Goal: Task Accomplishment & Management: Complete application form

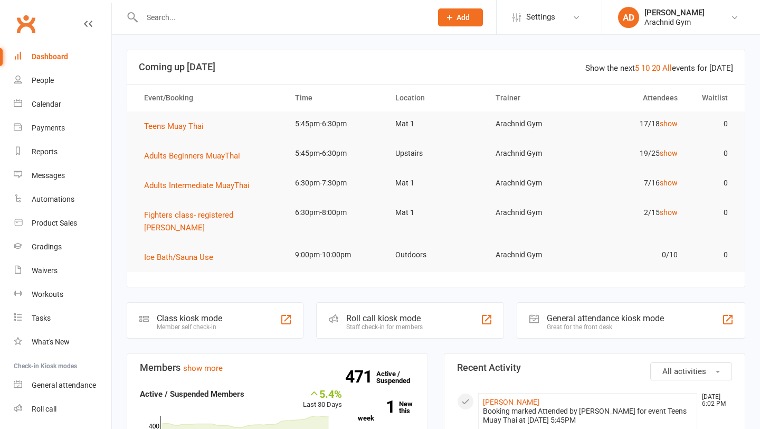
click at [157, 16] on input "text" at bounding box center [282, 17] width 286 height 15
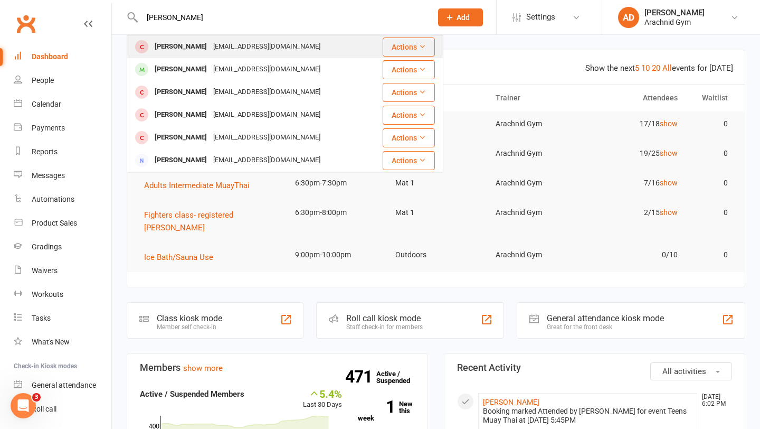
type input "zoccoli"
click at [174, 54] on div "[PERSON_NAME]" at bounding box center [180, 46] width 59 height 15
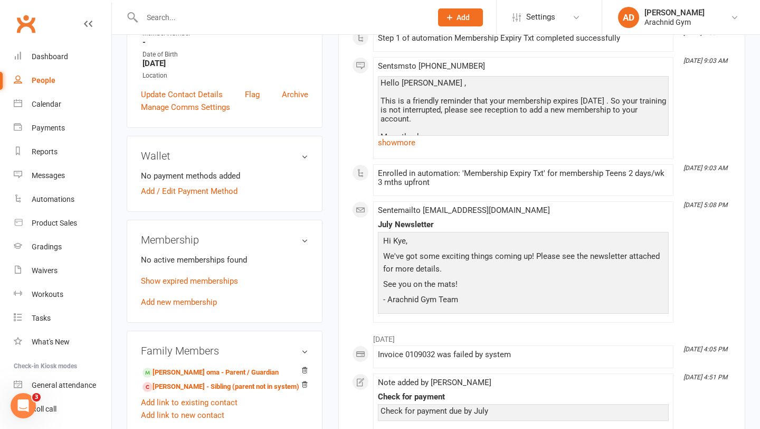
scroll to position [228, 0]
click at [164, 17] on input "text" at bounding box center [282, 17] width 286 height 15
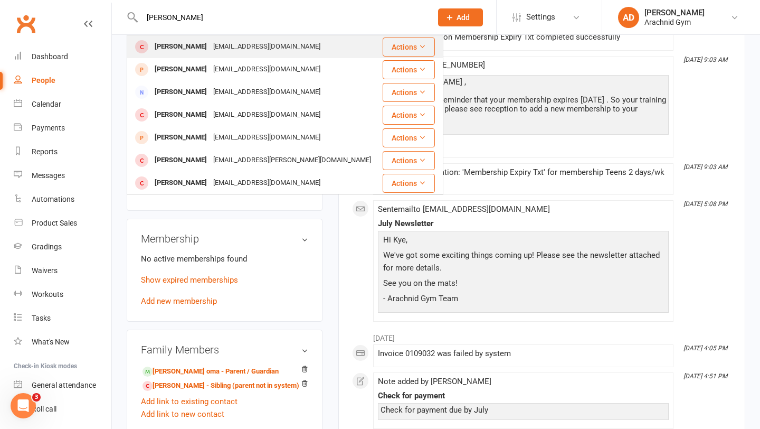
type input "bailey"
click at [164, 44] on div "Bailey Robeson" at bounding box center [180, 46] width 59 height 15
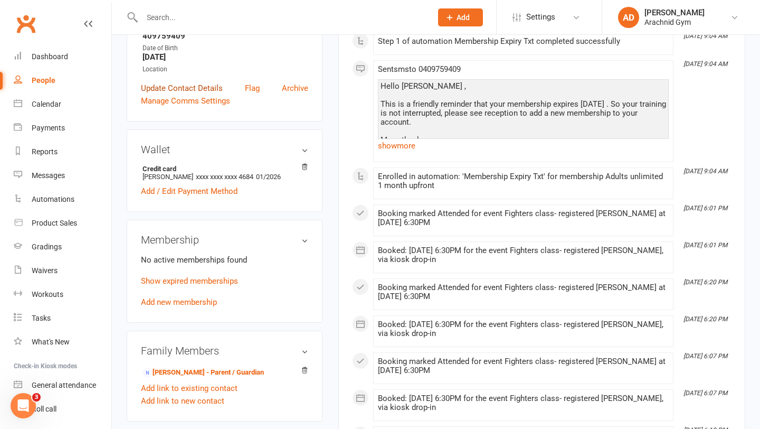
scroll to position [229, 0]
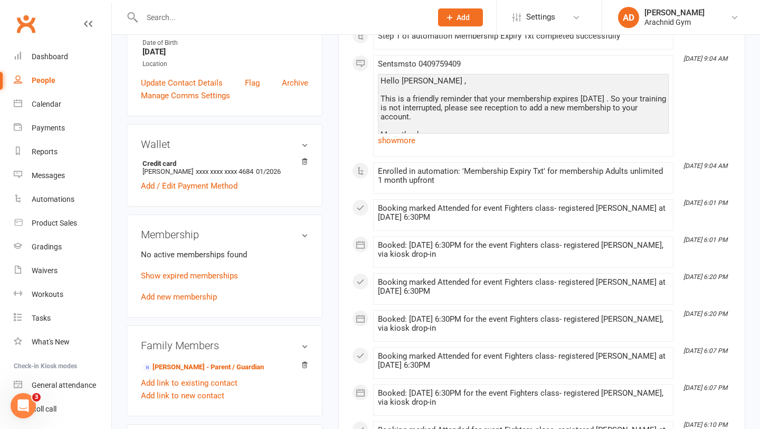
click at [219, 269] on p "Show expired memberships" at bounding box center [224, 275] width 167 height 13
click at [211, 277] on link "Show expired memberships" at bounding box center [189, 276] width 97 height 10
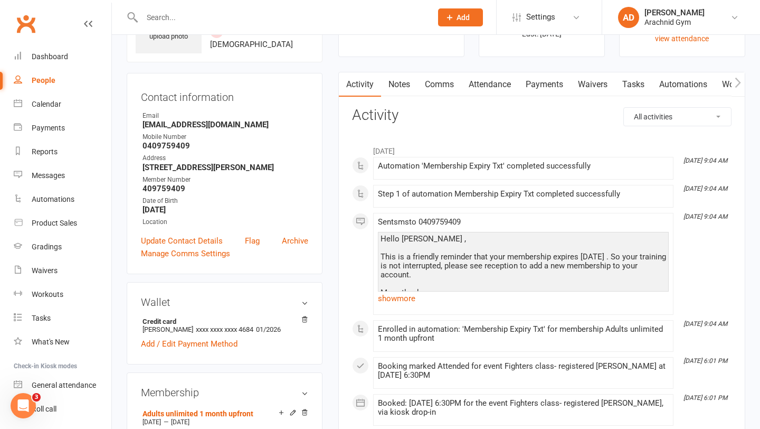
scroll to position [70, 0]
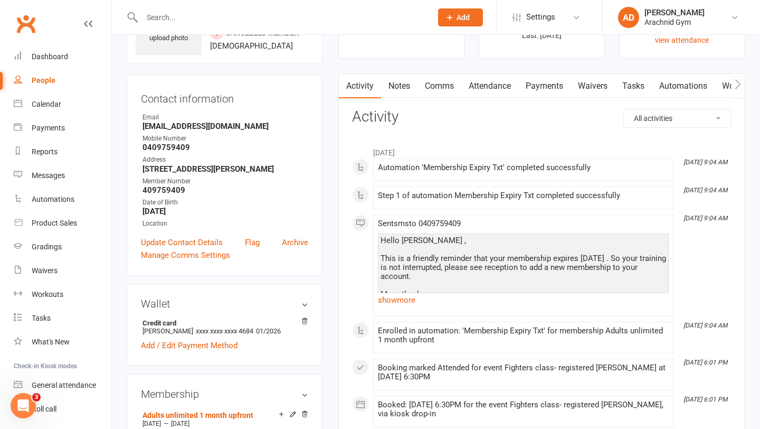
click at [530, 92] on link "Payments" at bounding box center [544, 86] width 52 height 24
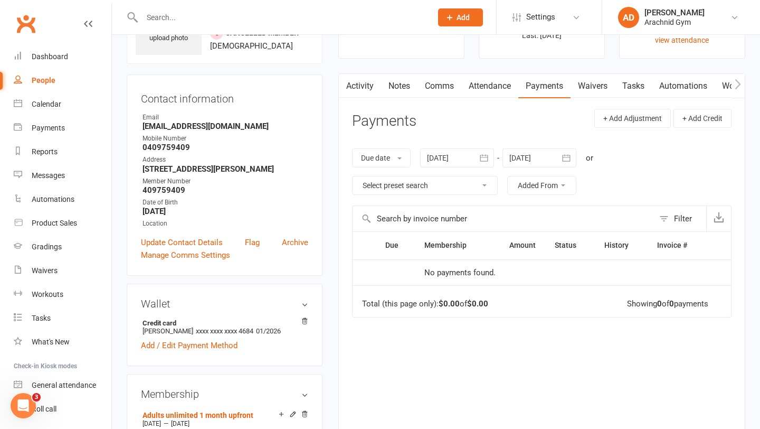
click at [467, 158] on div at bounding box center [457, 157] width 74 height 19
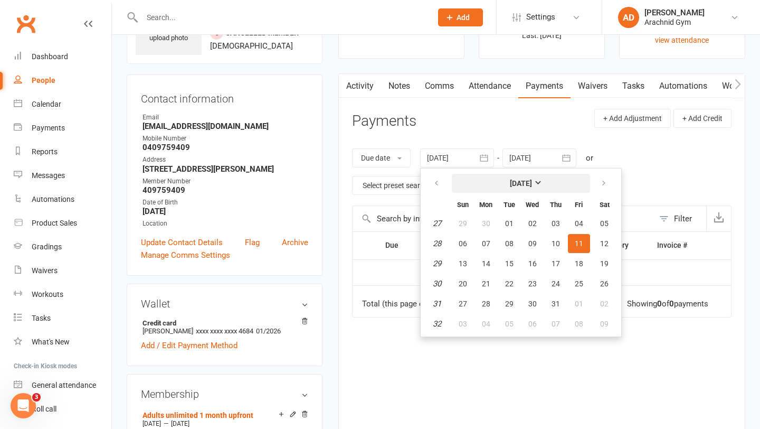
click at [513, 184] on strong "[DATE]" at bounding box center [521, 183] width 22 height 8
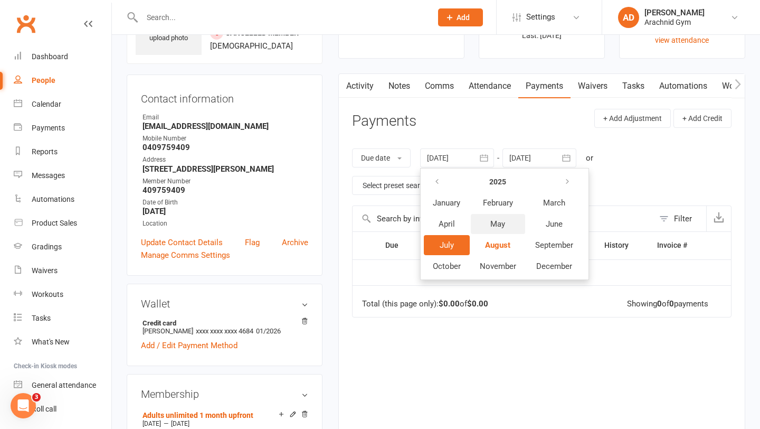
click at [498, 227] on span "May" at bounding box center [497, 224] width 15 height 10
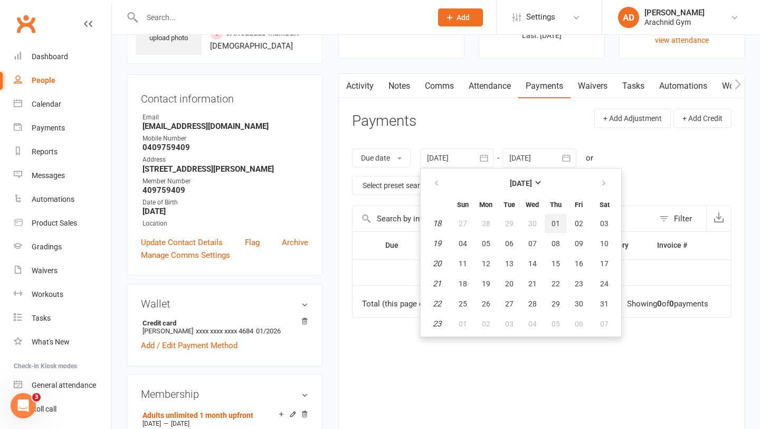
click at [552, 220] on button "01" at bounding box center [556, 223] width 22 height 19
type input "01 May 2025"
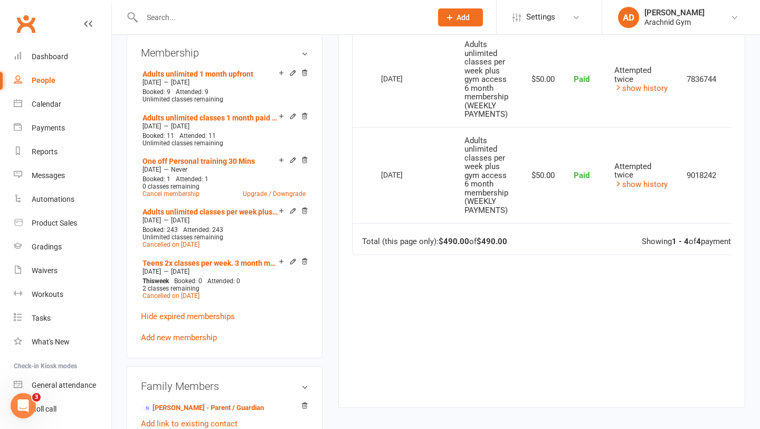
scroll to position [411, 0]
click at [199, 332] on link "Add new membership" at bounding box center [179, 337] width 76 height 10
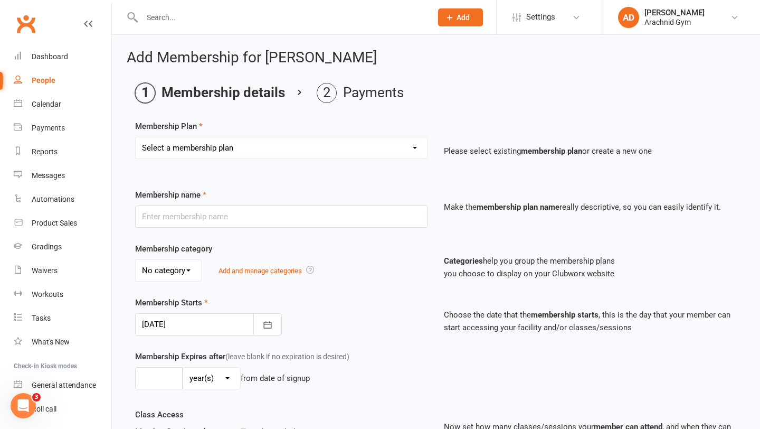
click at [263, 148] on select "Select a membership plan Create new Membership Plan Adults Teens 7-12's Under 7…" at bounding box center [282, 147] width 292 height 21
select select "1"
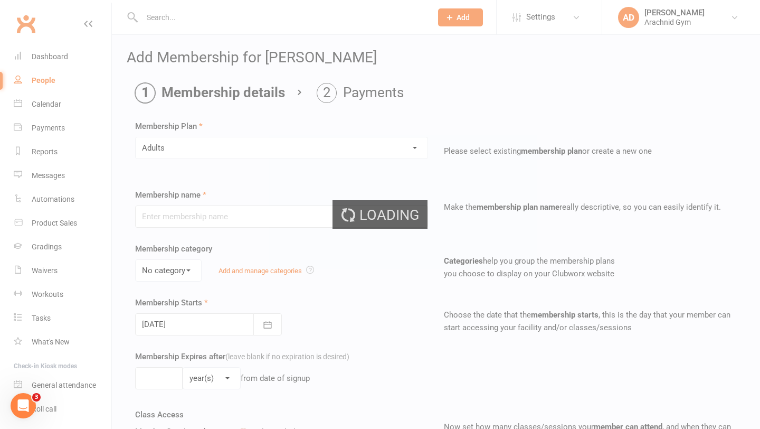
type input "Adults"
select select "1"
type input "0"
type input "1"
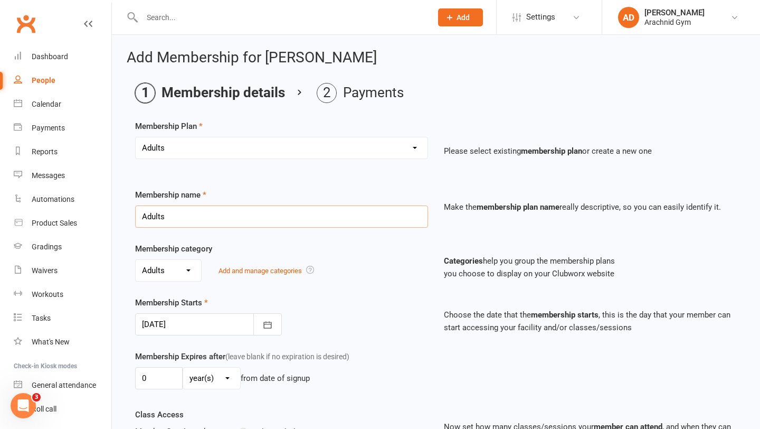
click at [183, 212] on input "Adults" at bounding box center [281, 216] width 293 height 22
type input "Adults unlimited - 1 month upfront"
click at [260, 324] on button "button" at bounding box center [267, 324] width 29 height 22
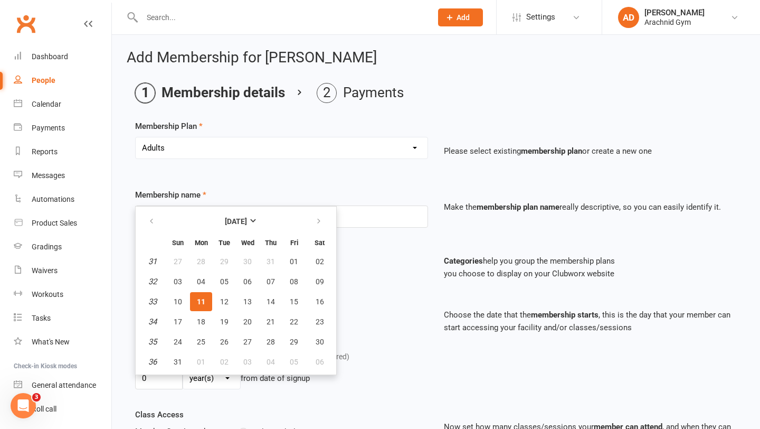
click at [375, 305] on div "Membership Starts 11 Aug 2025 August 2025 Sun Mon Tue Wed Thu Fri Sat 31 27 28 …" at bounding box center [281, 315] width 309 height 39
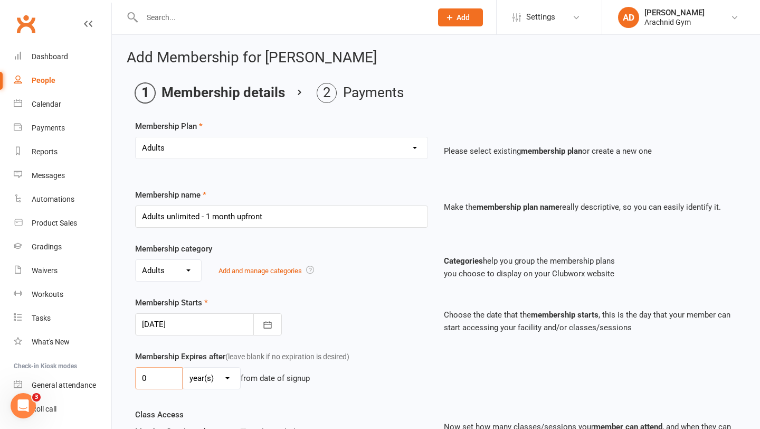
click at [167, 374] on input "0" at bounding box center [159, 378] width 48 height 22
type input "1"
click at [209, 381] on select "day(s) week(s) month(s) year(s)" at bounding box center [211, 377] width 57 height 21
select select "2"
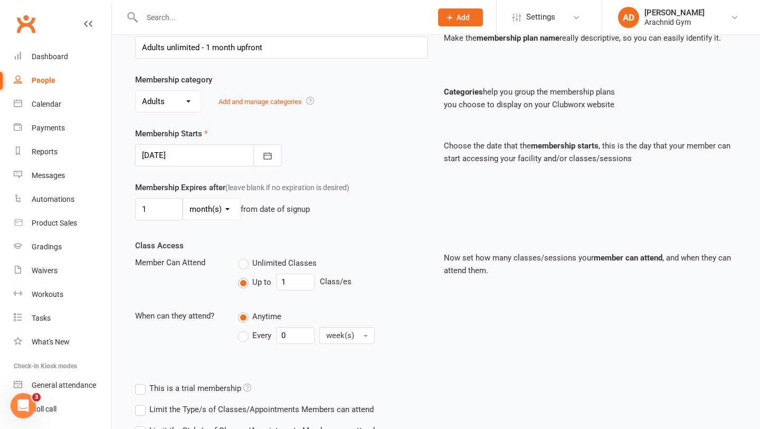
scroll to position [173, 0]
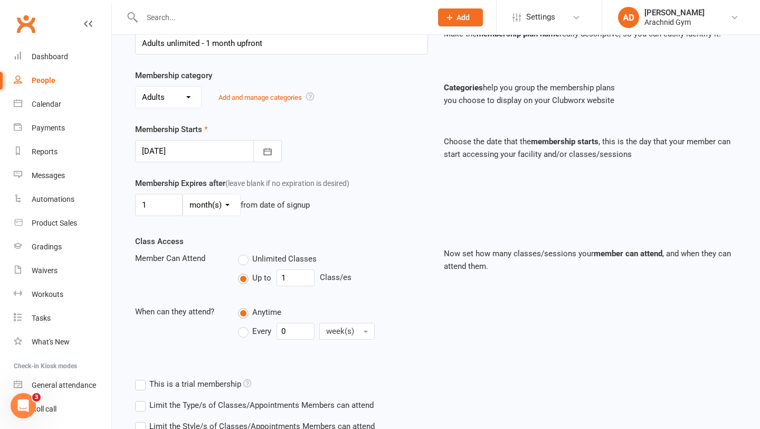
click at [255, 256] on span "Unlimited Classes" at bounding box center [284, 257] width 64 height 11
click at [245, 252] on input "Unlimited Classes" at bounding box center [241, 252] width 7 height 0
type input "0"
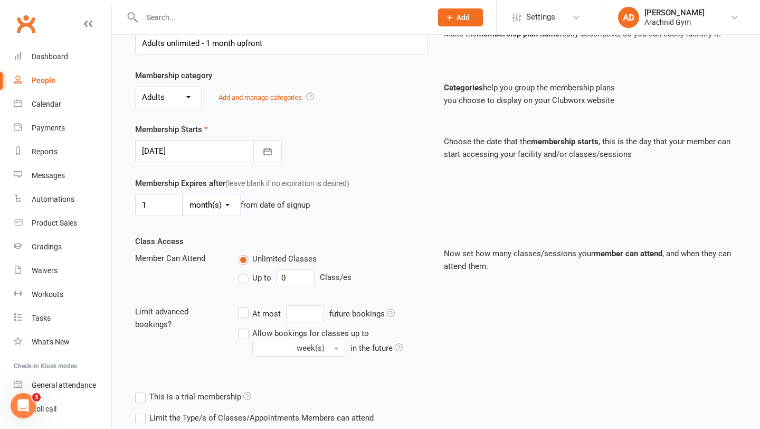
scroll to position [263, 0]
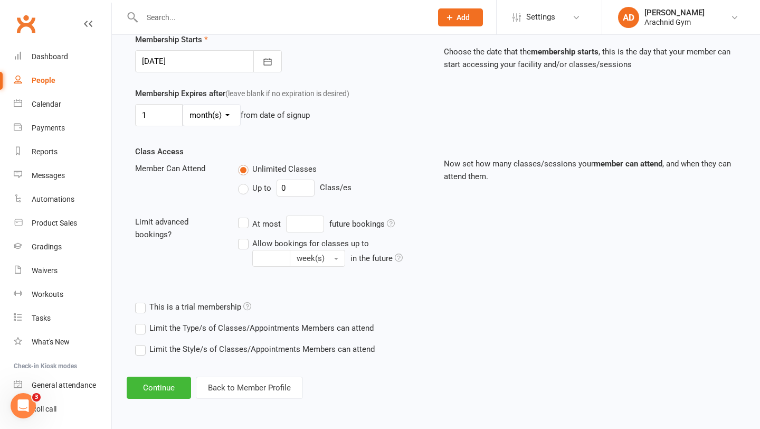
click at [244, 334] on div "Limit the Type/s of Classes/Appointments Members can attend Select Types Class …" at bounding box center [277, 327] width 301 height 21
click at [242, 330] on label "Limit the Type/s of Classes/Appointments Members can attend" at bounding box center [254, 327] width 239 height 13
click at [142, 321] on input "Limit the Type/s of Classes/Appointments Members can attend" at bounding box center [138, 321] width 7 height 0
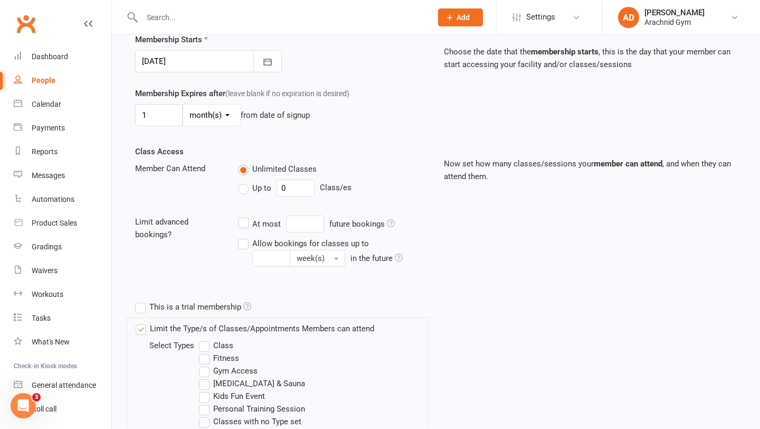
click at [224, 343] on label "Class" at bounding box center [216, 345] width 34 height 13
click at [206, 339] on input "Class" at bounding box center [202, 339] width 7 height 0
click at [221, 355] on label "Fitness" at bounding box center [219, 358] width 40 height 13
click at [206, 352] on input "Fitness" at bounding box center [202, 352] width 7 height 0
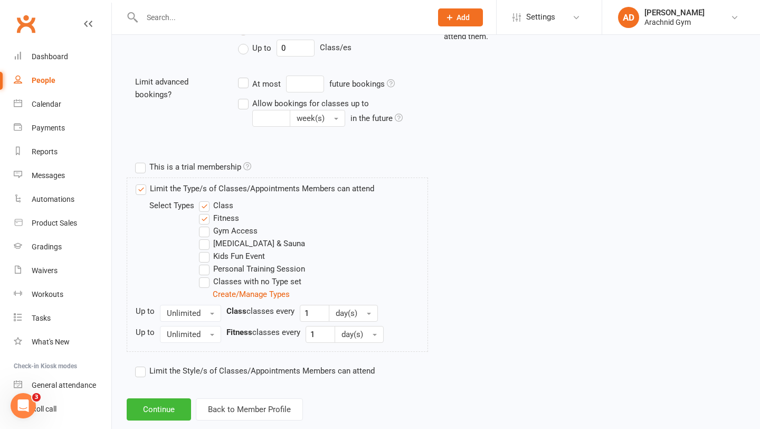
scroll to position [424, 0]
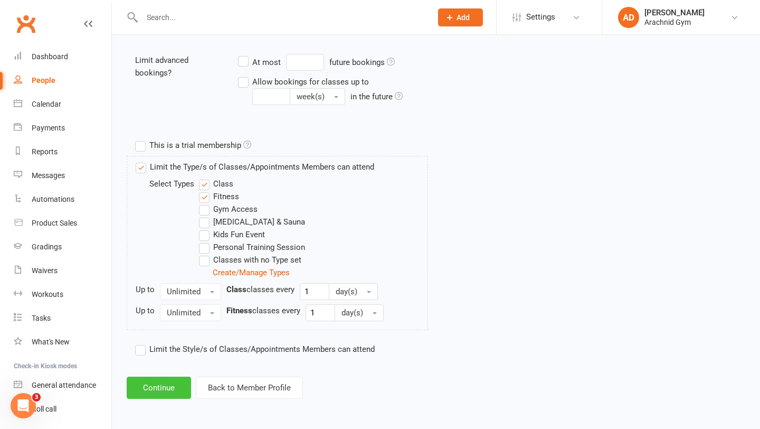
click at [154, 387] on button "Continue" at bounding box center [159, 387] width 64 height 22
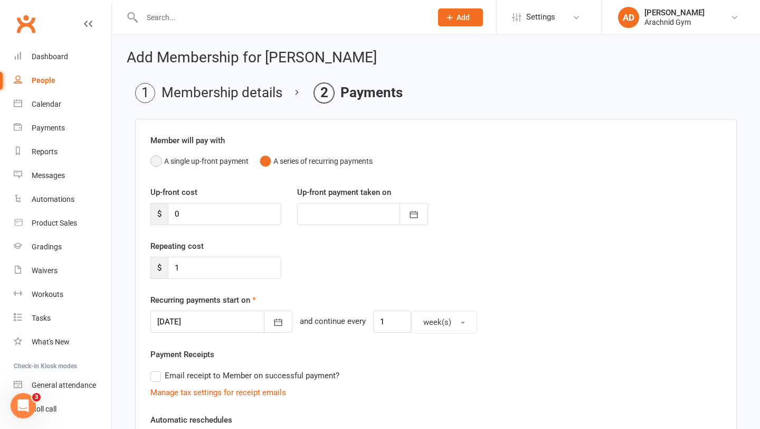
click at [187, 158] on button "A single up-front payment" at bounding box center [199, 161] width 98 height 20
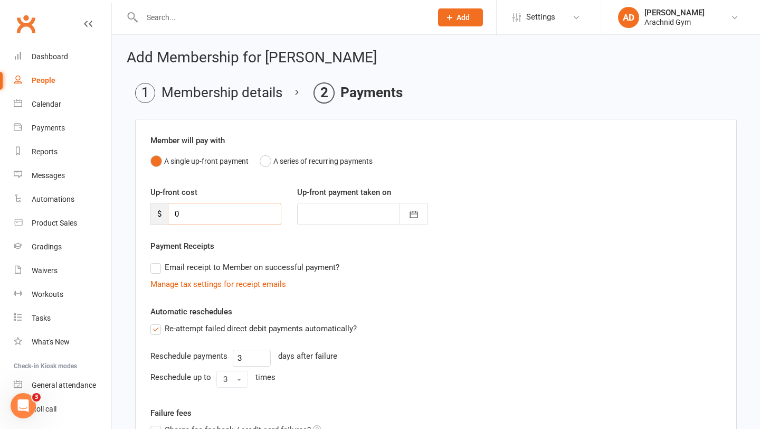
click at [198, 212] on input "0" at bounding box center [224, 214] width 113 height 22
type input "1"
type input "[DATE]"
type input "195"
click at [157, 328] on label "Re-attempt failed direct debit payments automatically?" at bounding box center [253, 328] width 206 height 13
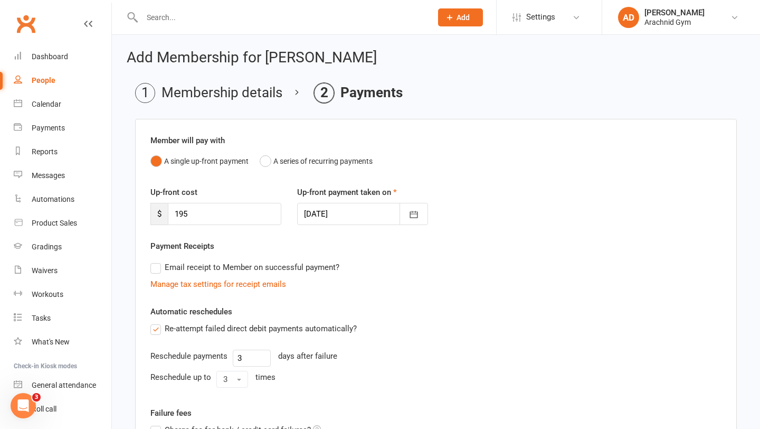
click at [157, 322] on input "Re-attempt failed direct debit payments automatically?" at bounding box center [153, 322] width 7 height 0
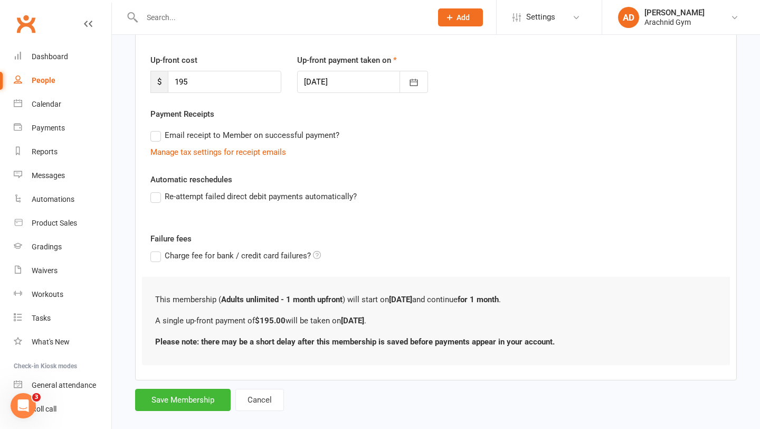
scroll to position [134, 0]
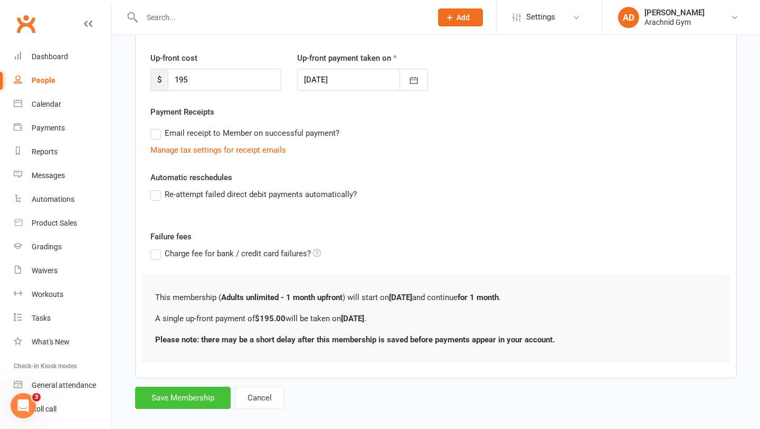
click at [177, 399] on button "Save Membership" at bounding box center [183, 397] width 96 height 22
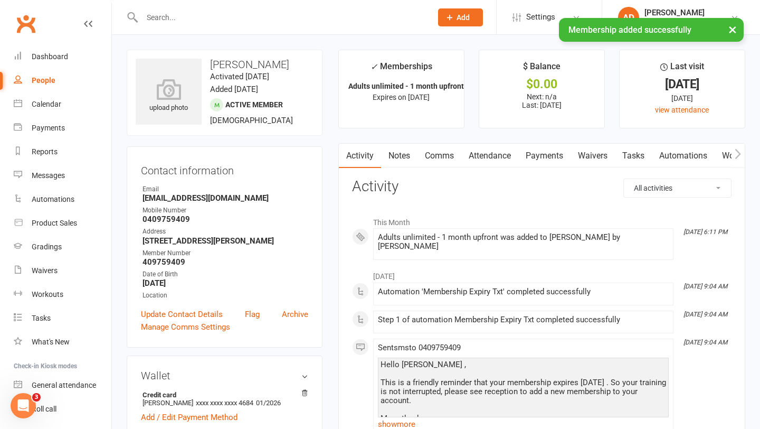
click at [531, 155] on link "Payments" at bounding box center [544, 156] width 52 height 24
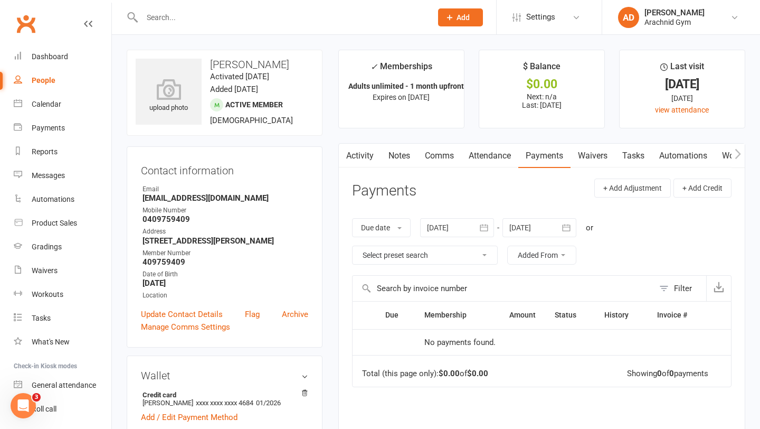
click at [372, 157] on link "Activity" at bounding box center [360, 156] width 42 height 24
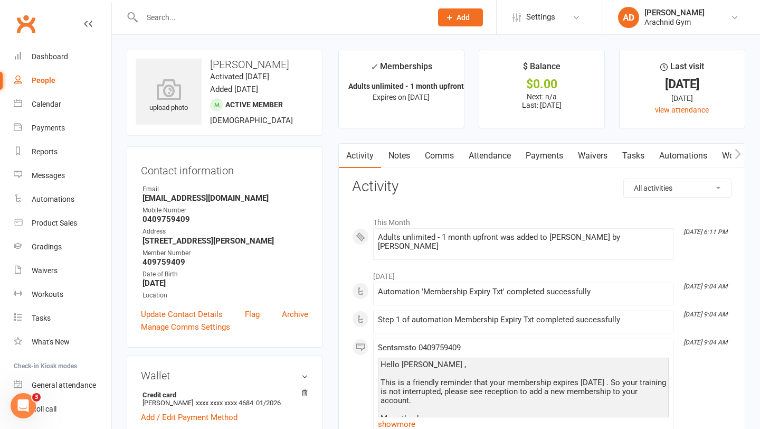
click at [536, 155] on link "Payments" at bounding box center [544, 156] width 52 height 24
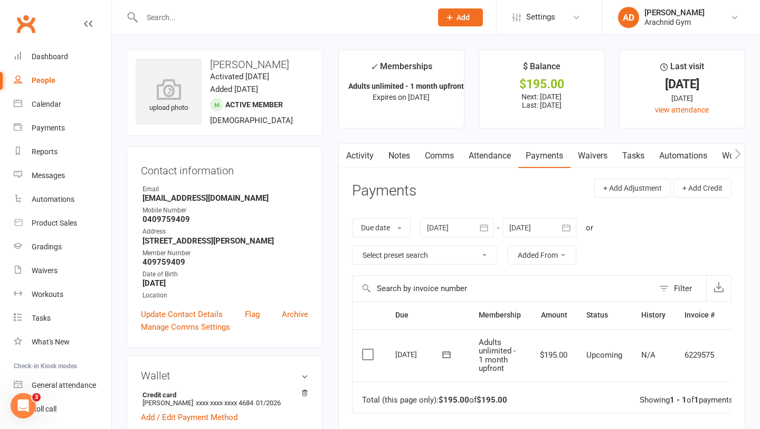
scroll to position [0, 26]
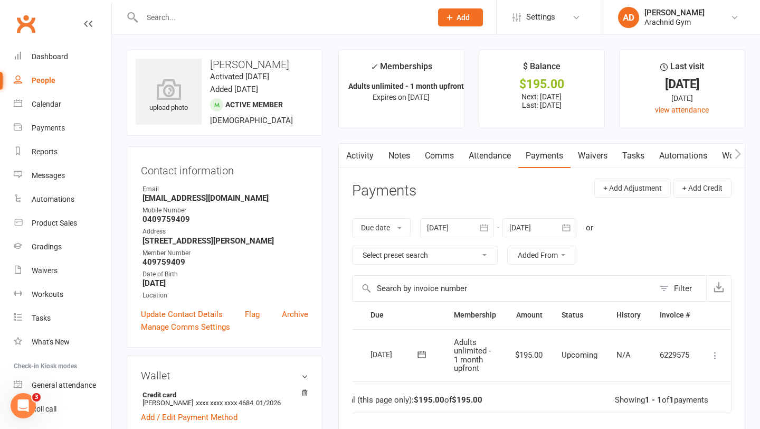
click at [715, 351] on icon at bounding box center [715, 355] width 11 height 11
click at [681, 392] on link "Mark as Paid (POS)" at bounding box center [669, 396] width 105 height 21
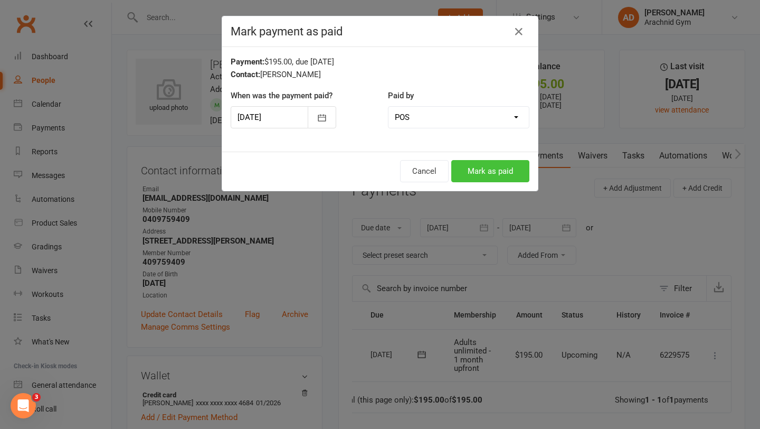
click at [496, 163] on button "Mark as paid" at bounding box center [490, 171] width 78 height 22
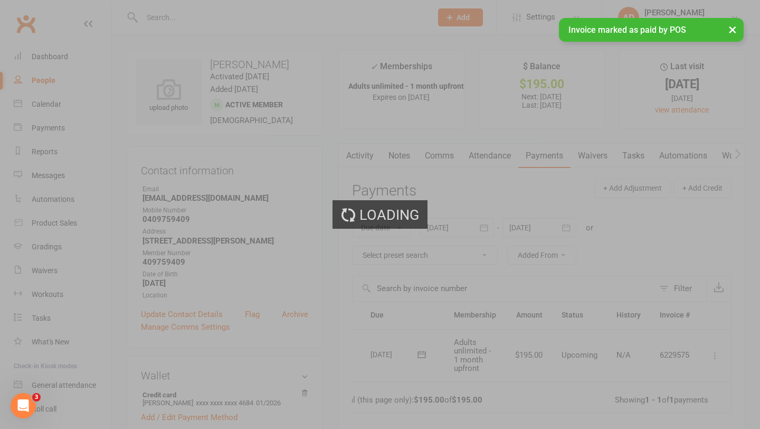
scroll to position [0, 3]
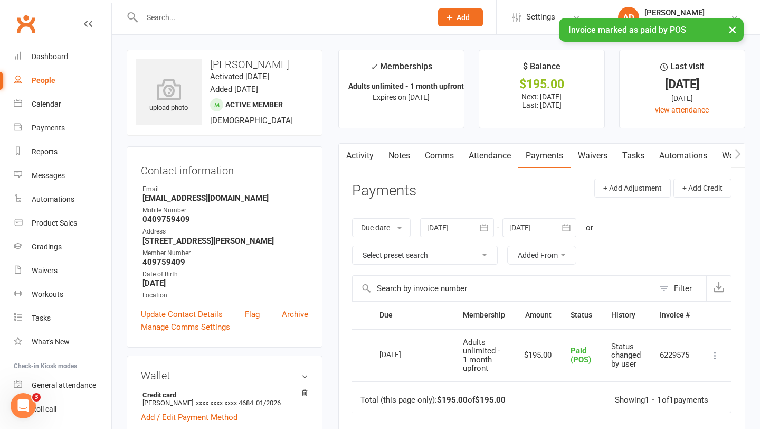
click at [173, 10] on input "text" at bounding box center [282, 17] width 286 height 15
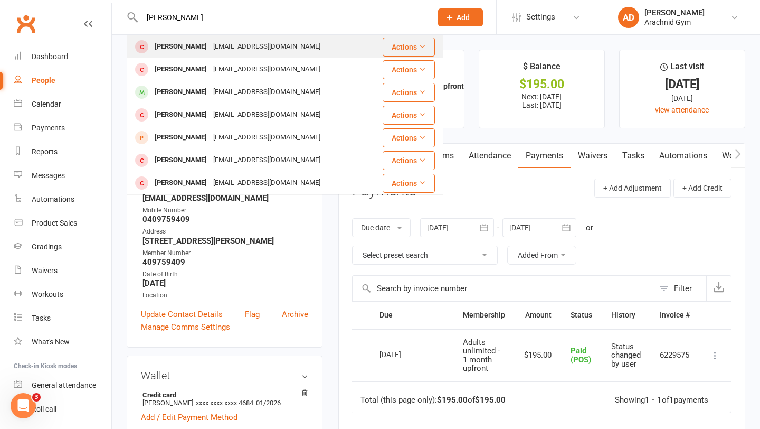
type input "zocco"
click at [189, 50] on div "Kye Zoccoli" at bounding box center [180, 46] width 59 height 15
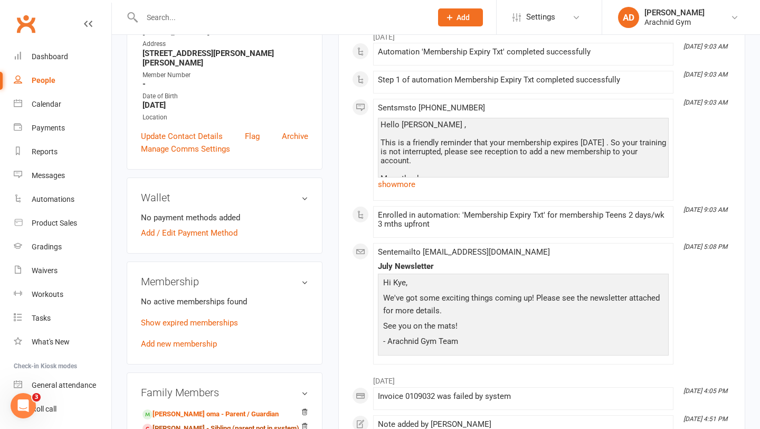
scroll to position [186, 0]
click at [203, 317] on link "Show expired memberships" at bounding box center [189, 322] width 97 height 10
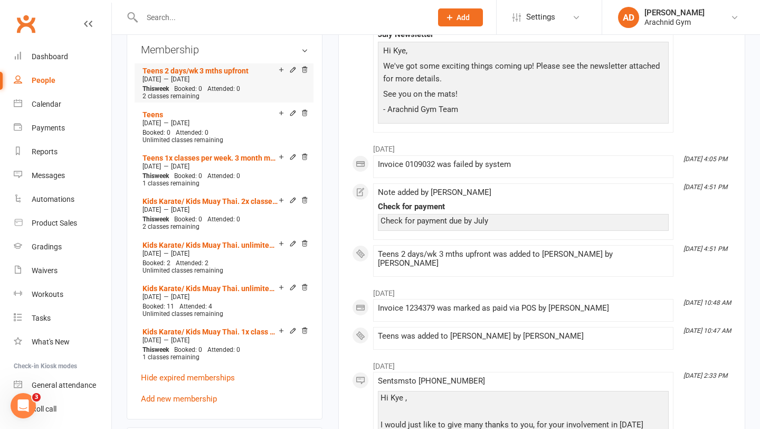
scroll to position [419, 0]
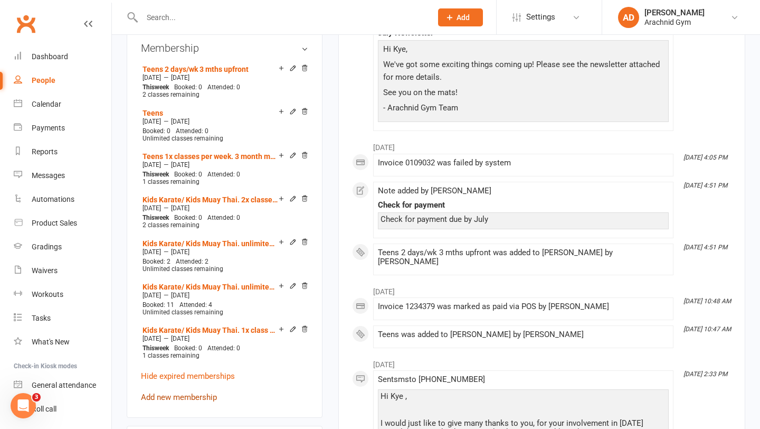
click at [187, 392] on link "Add new membership" at bounding box center [179, 397] width 76 height 10
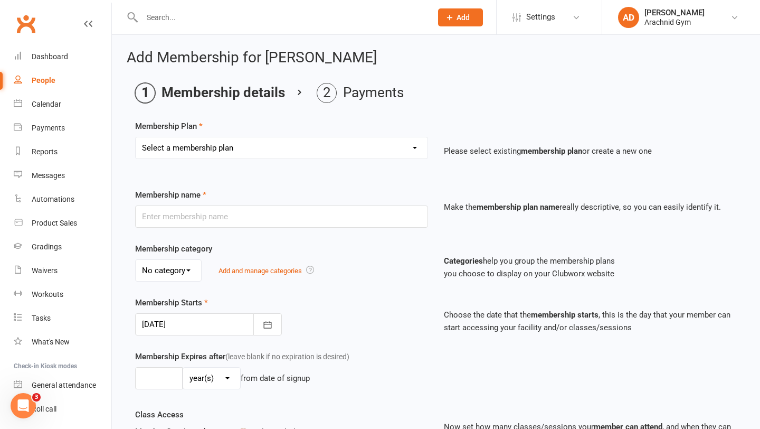
click at [275, 147] on select "Select a membership plan Create new Membership Plan Adults Teens 7-12's Under 7…" at bounding box center [282, 147] width 292 height 21
select select "2"
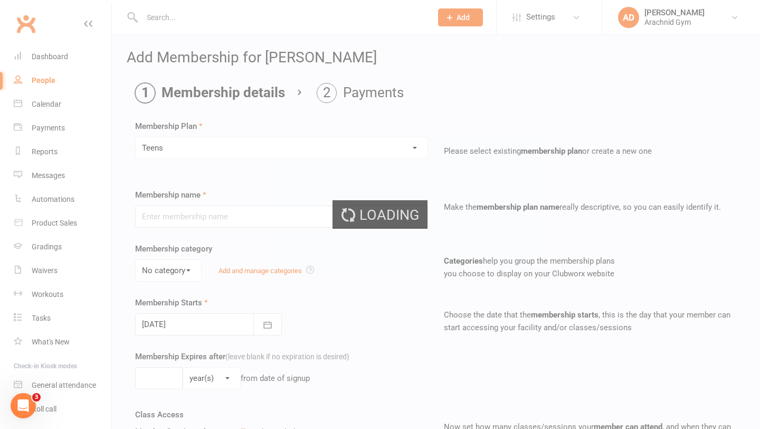
type input "Teens"
select select "3"
type input "0"
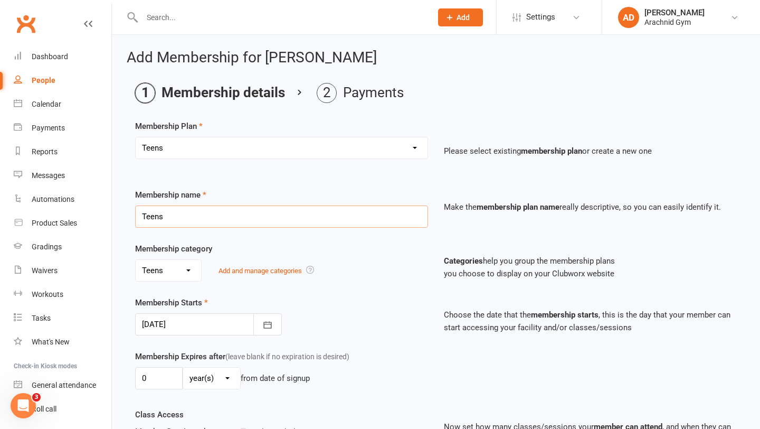
click at [182, 221] on input "Teens" at bounding box center [281, 216] width 293 height 22
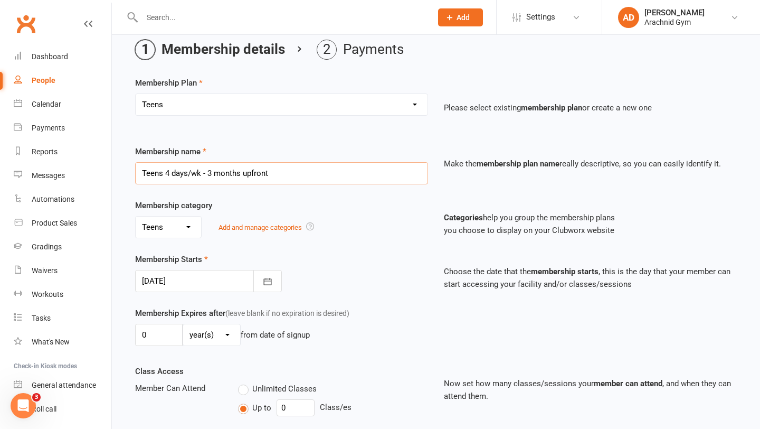
scroll to position [44, 0]
type input "Teens 4 days/wk - 3 months upfront"
click at [272, 290] on button "button" at bounding box center [267, 280] width 29 height 22
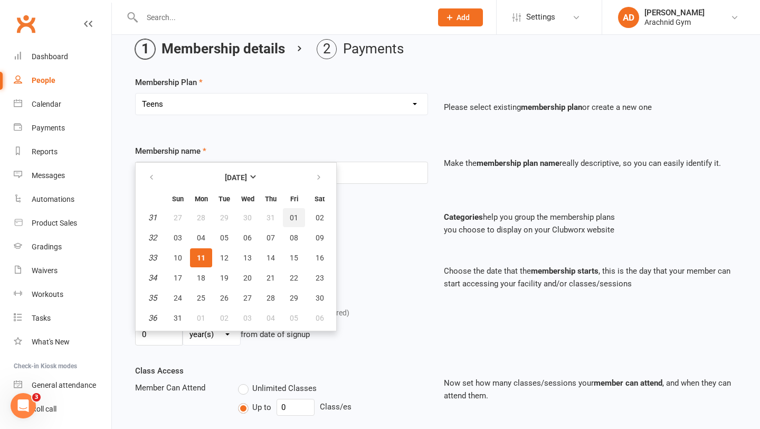
click at [284, 216] on button "01" at bounding box center [294, 217] width 22 height 19
type input "[DATE]"
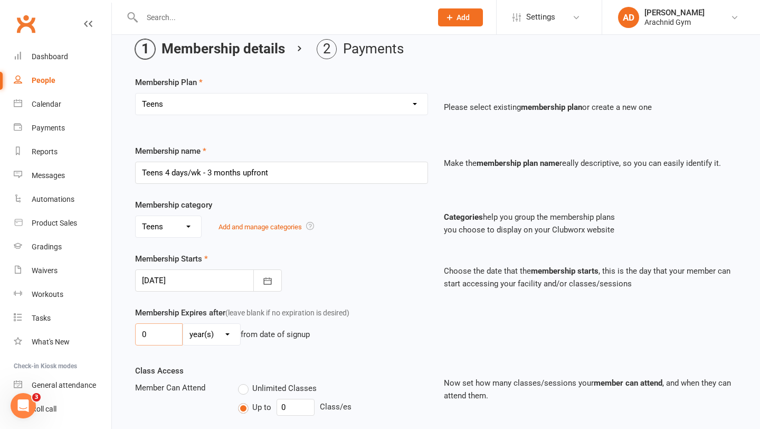
click at [159, 335] on input "0" at bounding box center [159, 334] width 48 height 22
type input "3"
click at [224, 335] on select "day(s) week(s) month(s) year(s)" at bounding box center [211, 334] width 57 height 21
select select "2"
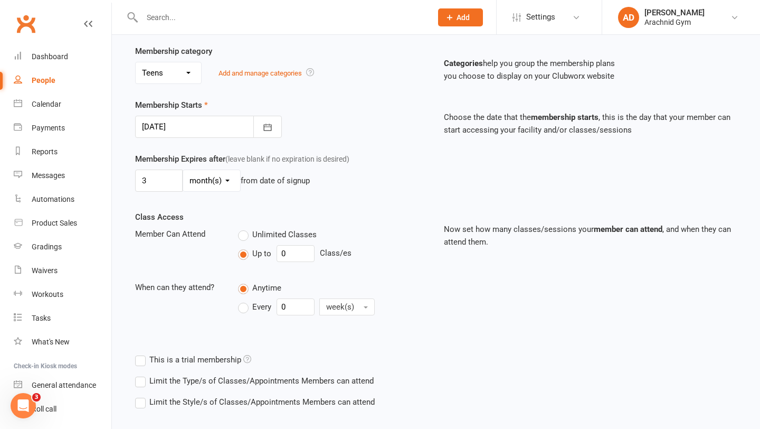
scroll to position [199, 0]
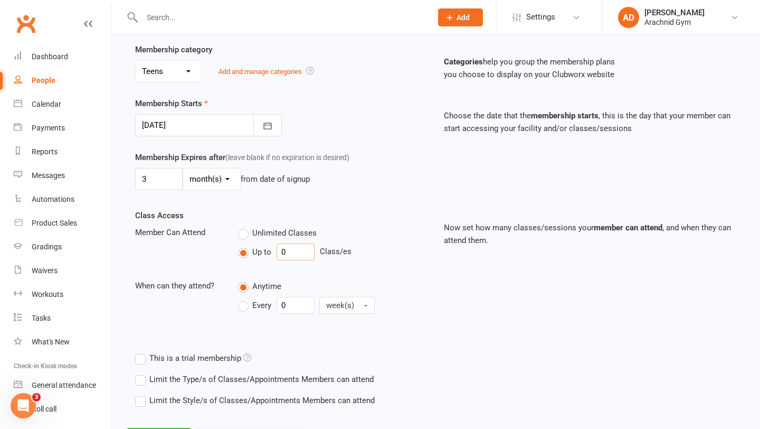
click at [299, 249] on input "0" at bounding box center [296, 251] width 38 height 17
type input "4"
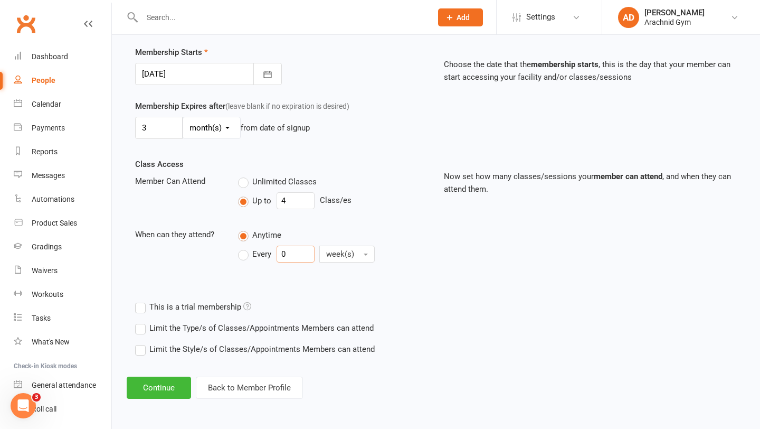
click at [292, 256] on input "0" at bounding box center [296, 253] width 38 height 17
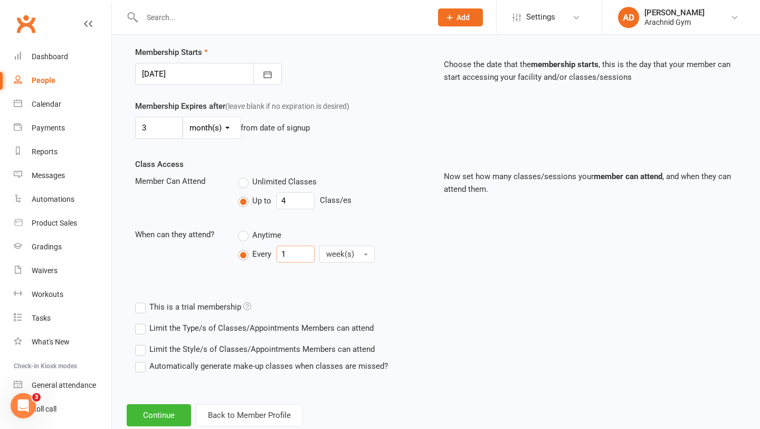
type input "1"
click at [237, 326] on label "Limit the Type/s of Classes/Appointments Members can attend" at bounding box center [254, 327] width 239 height 13
click at [142, 321] on input "Limit the Type/s of Classes/Appointments Members can attend" at bounding box center [138, 321] width 7 height 0
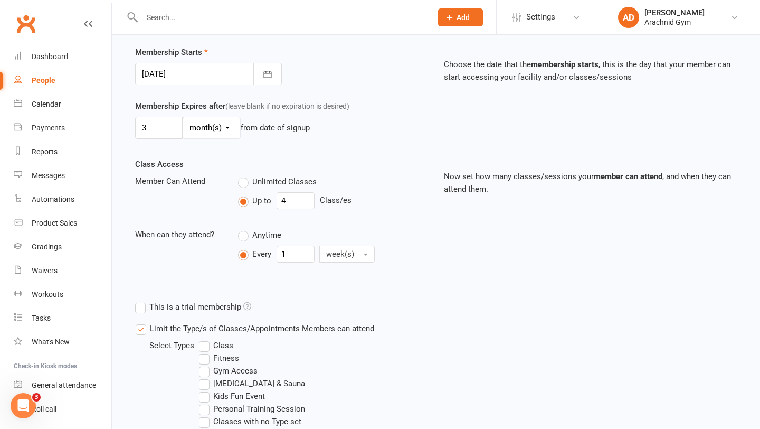
click at [215, 344] on label "Class" at bounding box center [216, 345] width 34 height 13
click at [206, 339] on input "Class" at bounding box center [202, 339] width 7 height 0
click at [205, 354] on label "Fitness" at bounding box center [219, 358] width 40 height 13
click at [205, 352] on input "Fitness" at bounding box center [202, 352] width 7 height 0
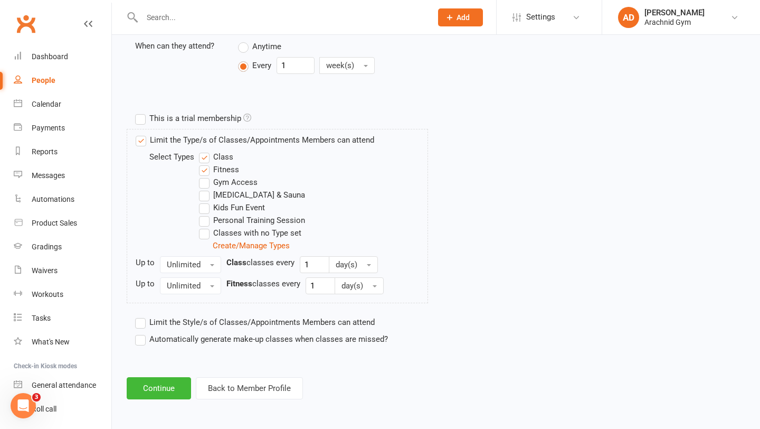
scroll to position [439, 0]
click at [160, 383] on button "Continue" at bounding box center [159, 387] width 64 height 22
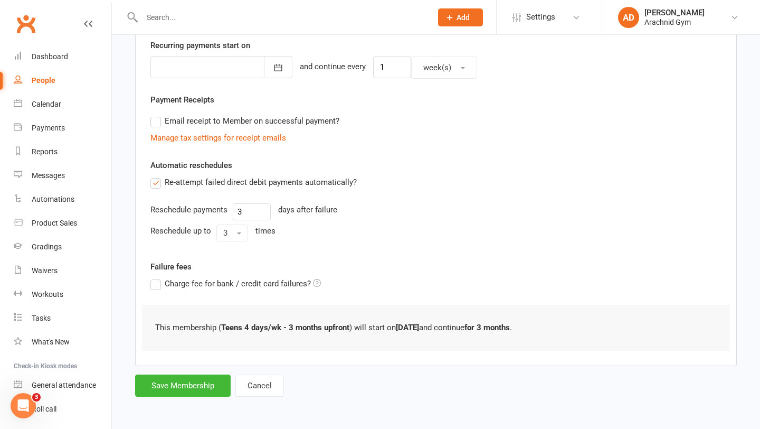
scroll to position [0, 0]
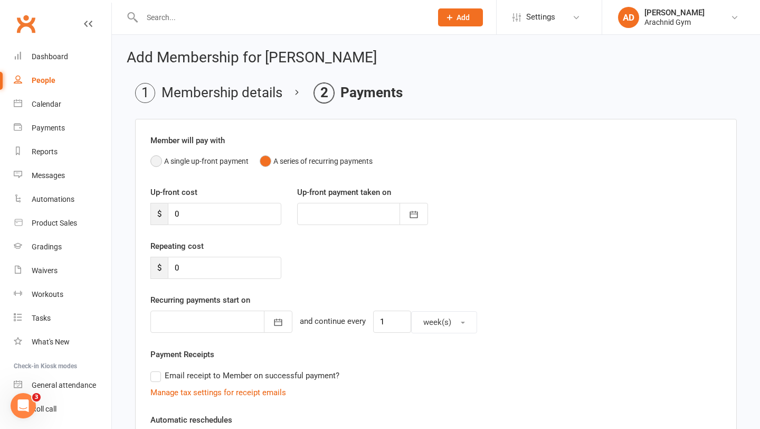
click at [194, 162] on button "A single up-front payment" at bounding box center [199, 161] width 98 height 20
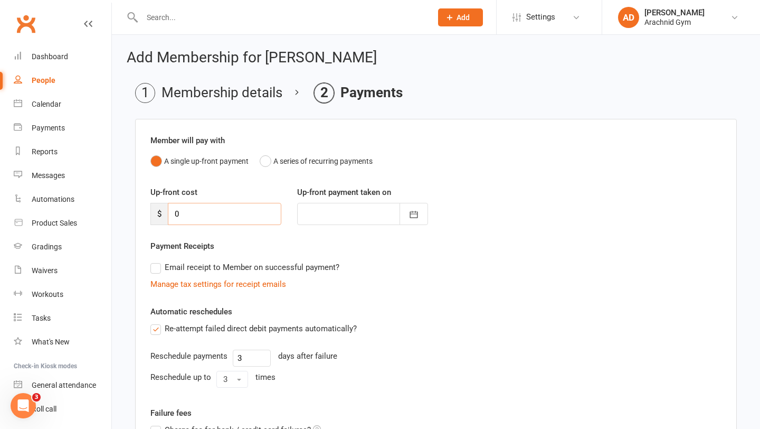
click at [193, 214] on input "0" at bounding box center [224, 214] width 113 height 22
type input "5"
type input "[DATE]"
type input "520"
click at [159, 325] on label "Re-attempt failed direct debit payments automatically?" at bounding box center [253, 328] width 206 height 13
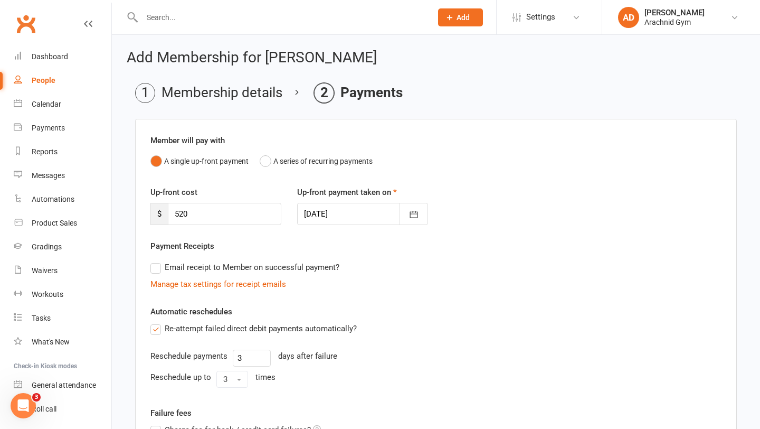
click at [157, 322] on input "Re-attempt failed direct debit payments automatically?" at bounding box center [153, 322] width 7 height 0
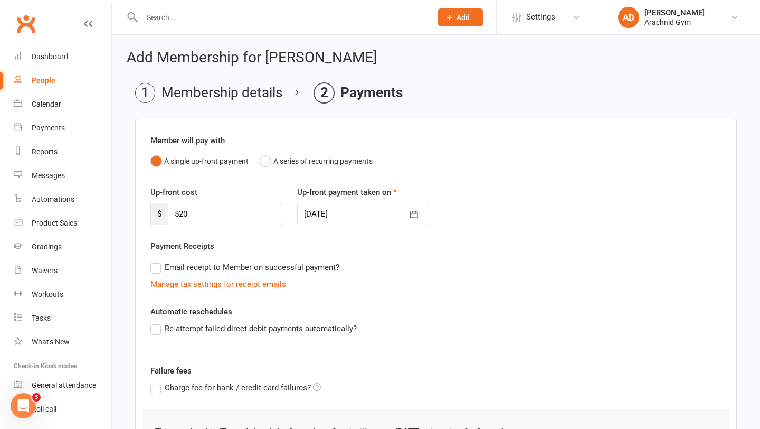
scroll to position [146, 0]
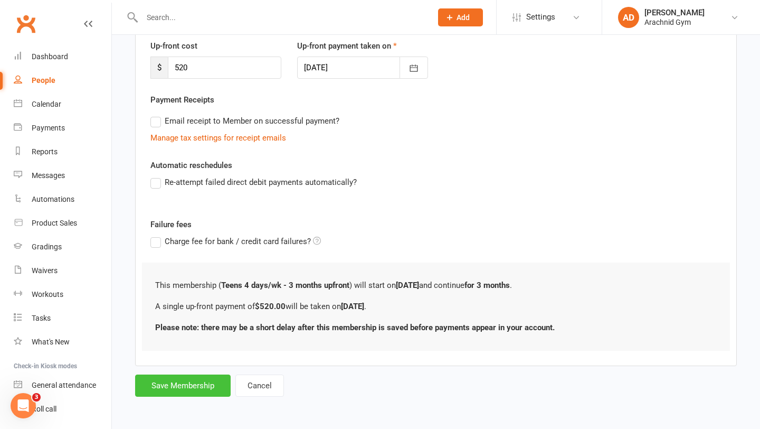
click at [194, 380] on button "Save Membership" at bounding box center [183, 385] width 96 height 22
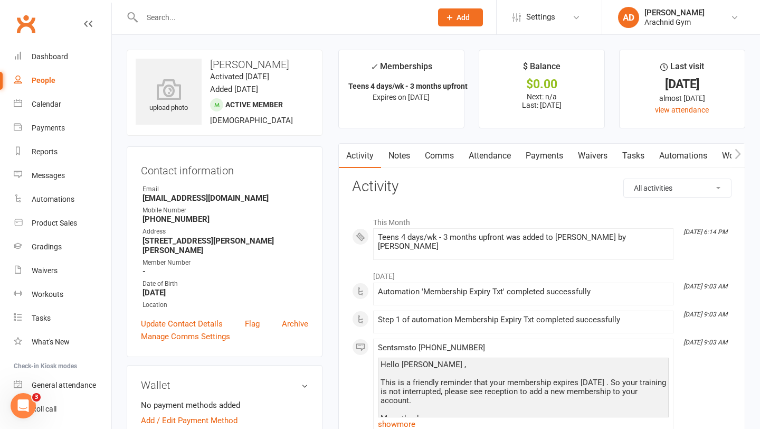
click at [540, 155] on link "Payments" at bounding box center [544, 156] width 52 height 24
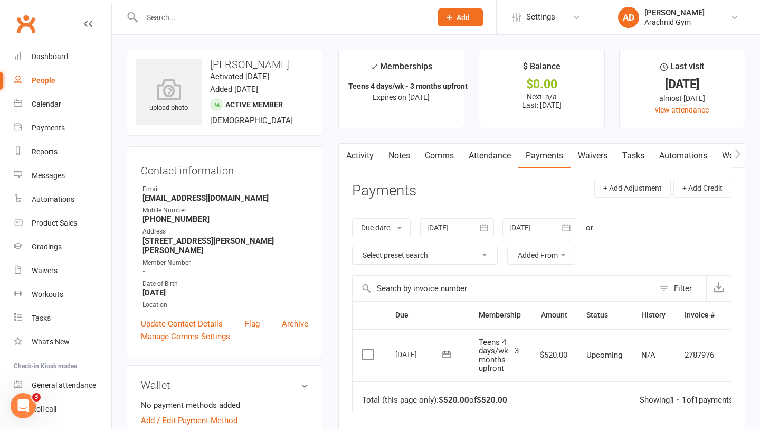
scroll to position [0, 26]
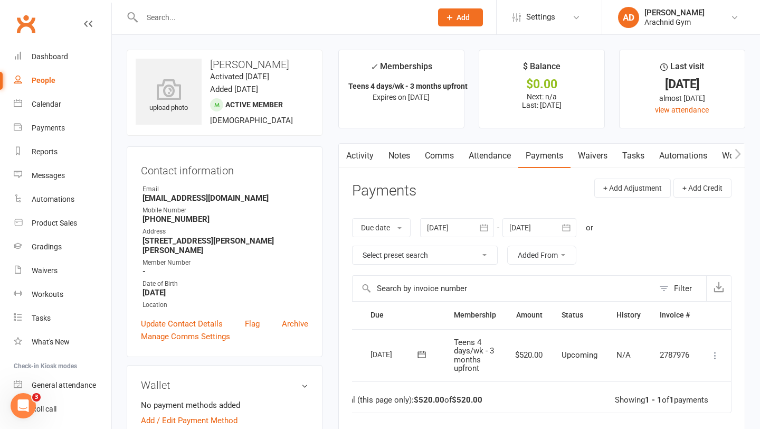
click at [716, 357] on icon at bounding box center [715, 355] width 11 height 11
click at [683, 377] on link "Mark as Paid (Cash)" at bounding box center [669, 375] width 105 height 21
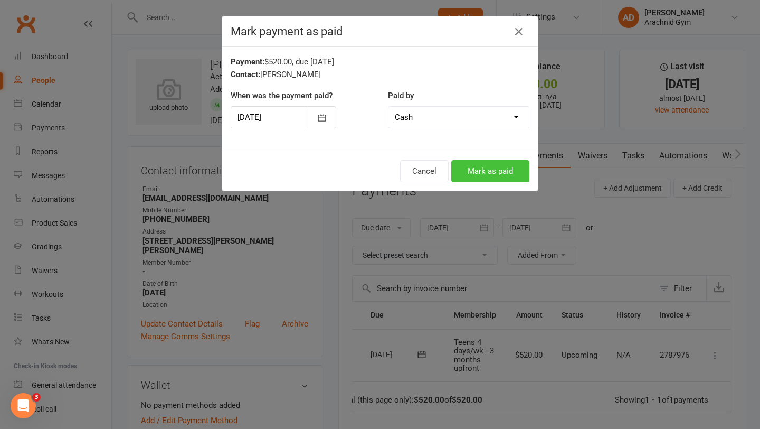
click at [477, 166] on button "Mark as paid" at bounding box center [490, 171] width 78 height 22
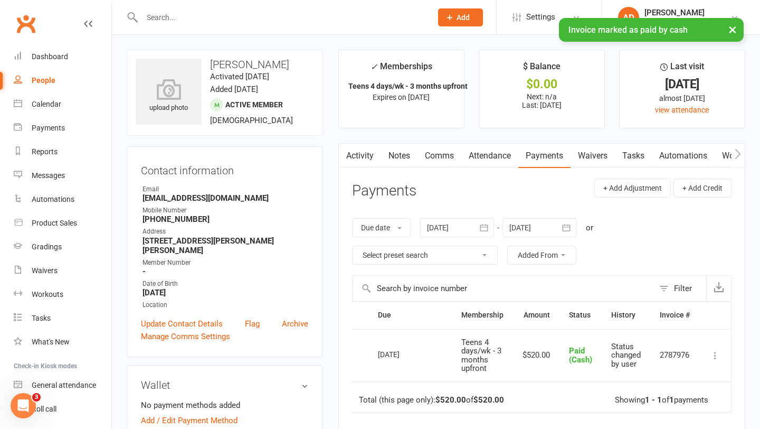
scroll to position [0, 5]
click at [404, 155] on link "Notes" at bounding box center [399, 156] width 36 height 24
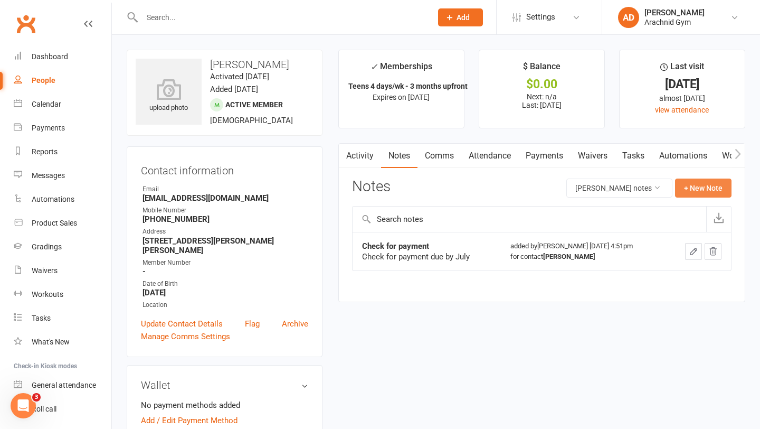
click at [686, 191] on button "+ New Note" at bounding box center [703, 187] width 56 height 19
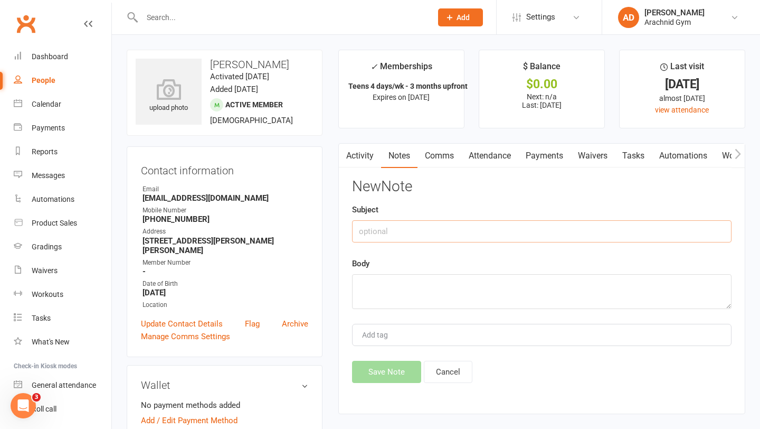
click at [392, 236] on input "text" at bounding box center [542, 231] width 380 height 22
type input "p"
type input "paid for $727"
click at [390, 286] on textarea at bounding box center [542, 291] width 380 height 35
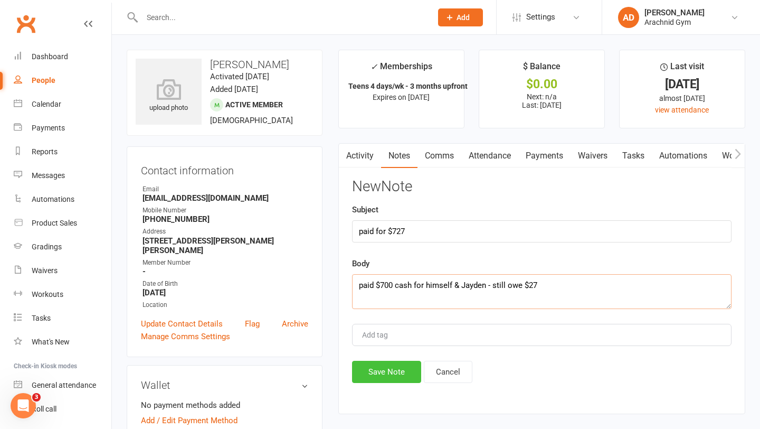
type textarea "paid $700 cash for himself & Jayden - still owe $27"
click at [384, 365] on button "Save Note" at bounding box center [386, 372] width 69 height 22
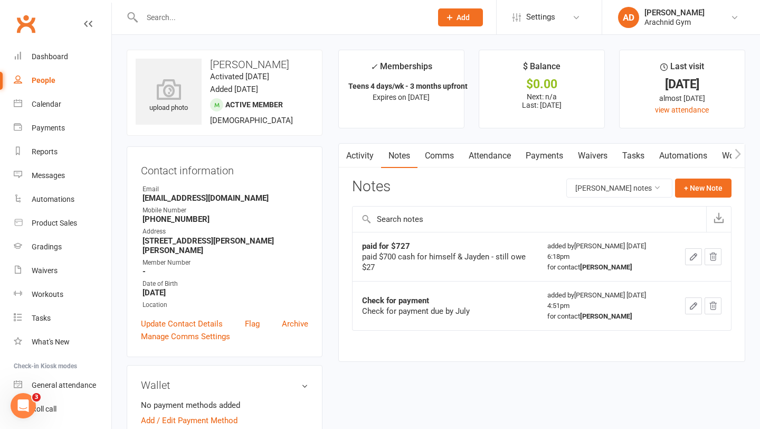
click at [699, 253] on button "button" at bounding box center [693, 256] width 17 height 17
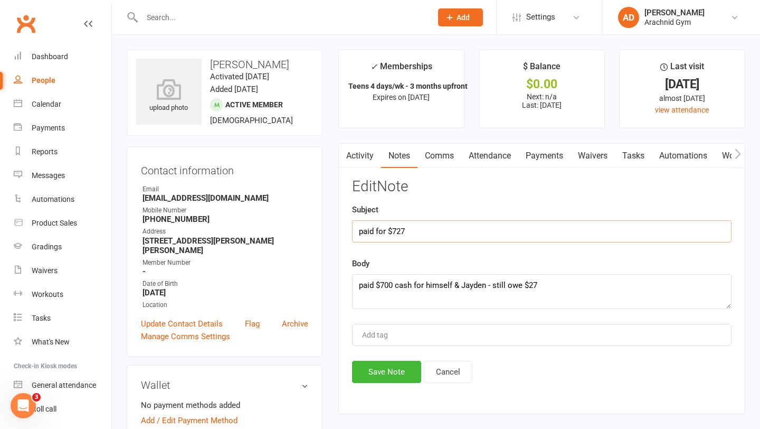
drag, startPoint x: 408, startPoint y: 229, endPoint x: 358, endPoint y: 230, distance: 50.2
click at [357, 230] on input "paid for $727" at bounding box center [542, 231] width 380 height 22
type input "Paid @ reception today"
click at [387, 370] on button "Save Note" at bounding box center [386, 372] width 69 height 22
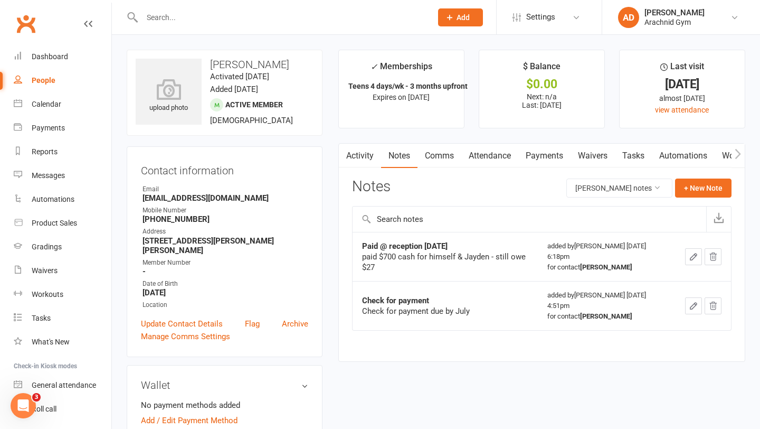
click at [535, 159] on link "Payments" at bounding box center [544, 156] width 52 height 24
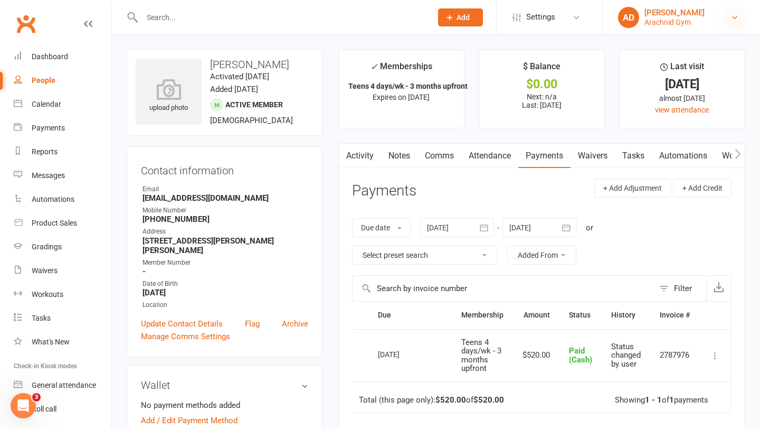
click at [737, 21] on icon at bounding box center [735, 17] width 8 height 8
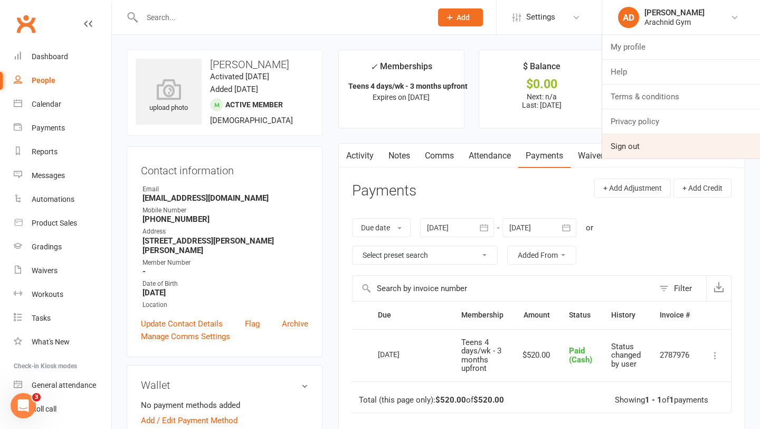
click at [656, 147] on link "Sign out" at bounding box center [681, 146] width 158 height 24
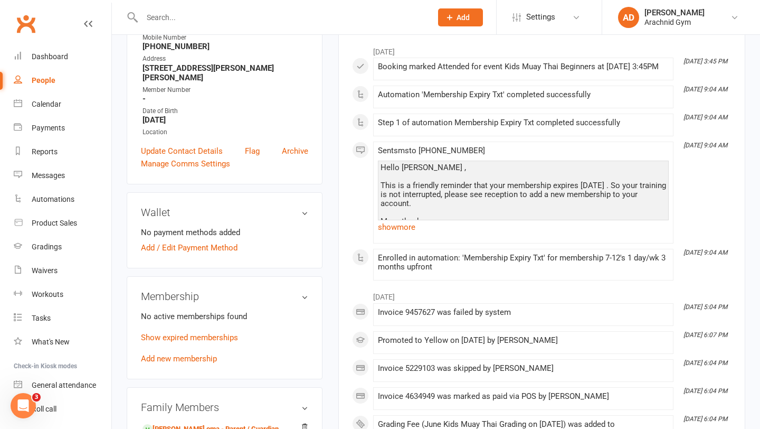
scroll to position [178, 0]
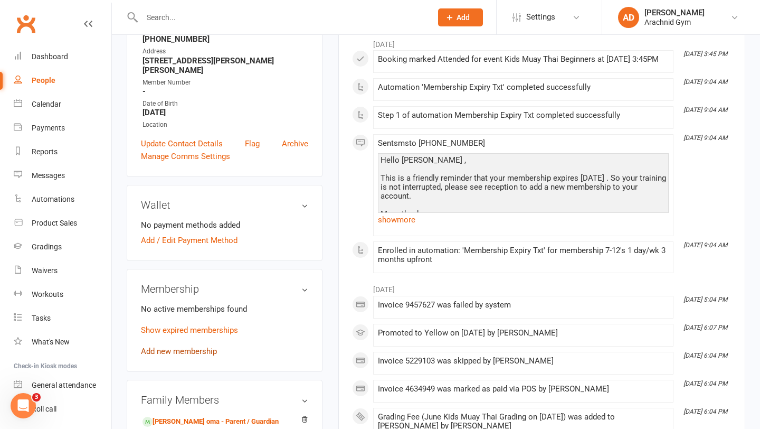
click at [201, 346] on link "Add new membership" at bounding box center [179, 351] width 76 height 10
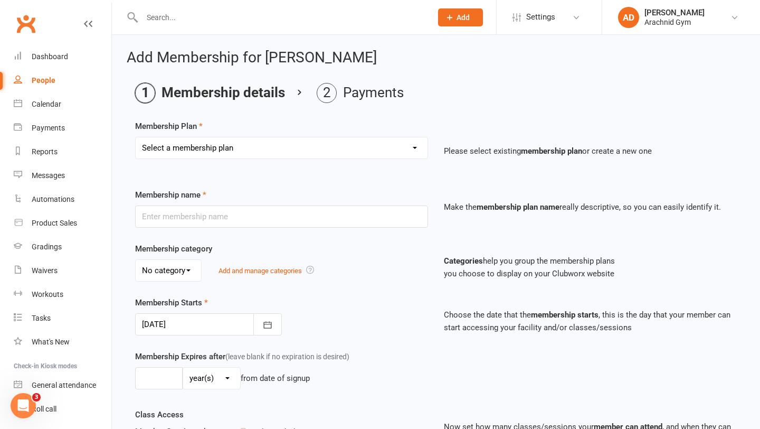
click at [174, 147] on select "Select a membership plan Create new Membership Plan Adults Teens 7-12's Under 7…" at bounding box center [282, 147] width 292 height 21
select select "3"
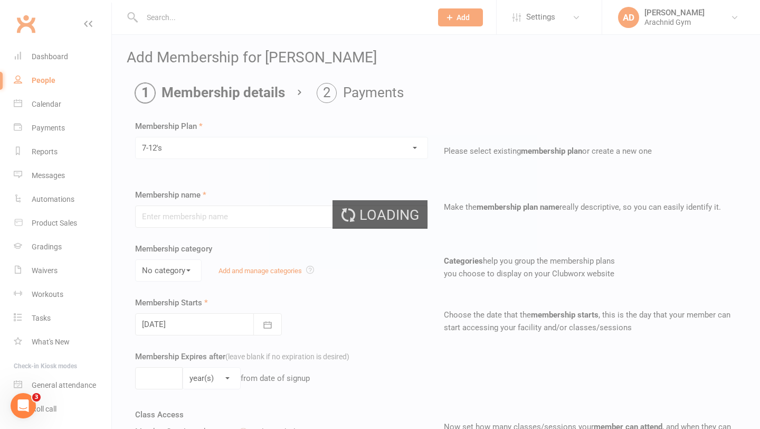
type input "7-12's"
select select "0"
type input "0"
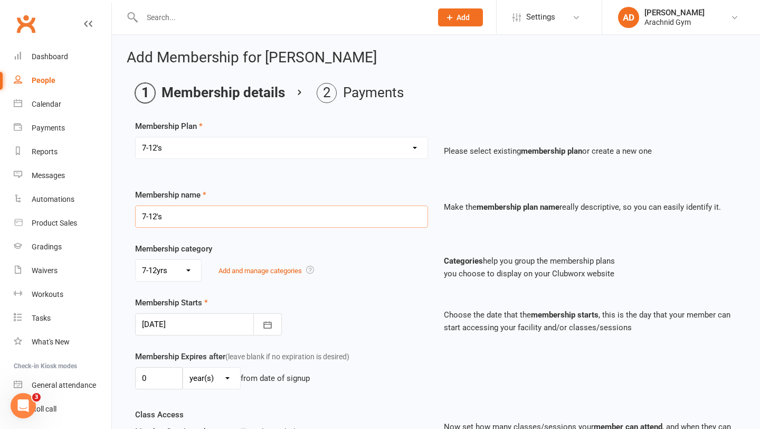
click at [190, 217] on input "7-12's" at bounding box center [281, 216] width 293 height 22
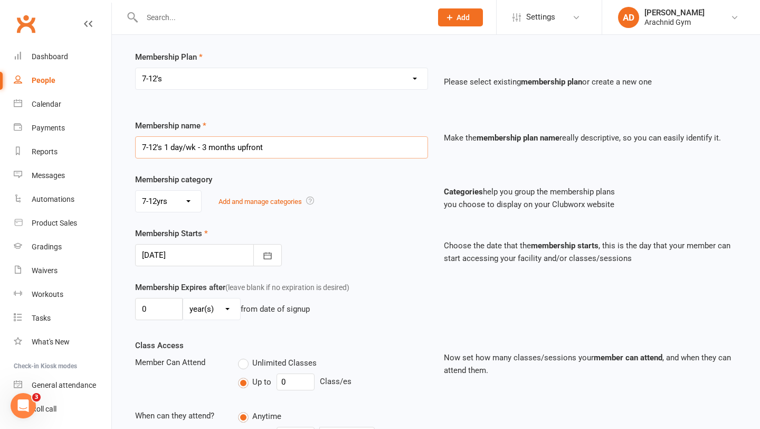
scroll to position [73, 0]
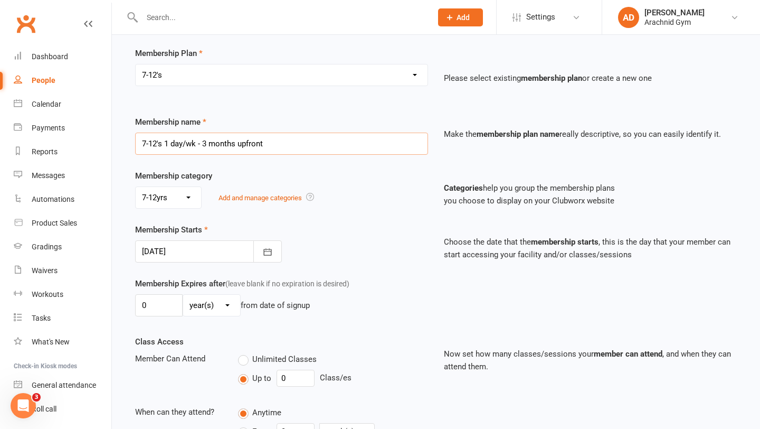
type input "7-12's 1 day/wk - 3 months upfront"
click at [166, 307] on input "0" at bounding box center [159, 305] width 48 height 22
click at [279, 246] on button "button" at bounding box center [267, 251] width 29 height 22
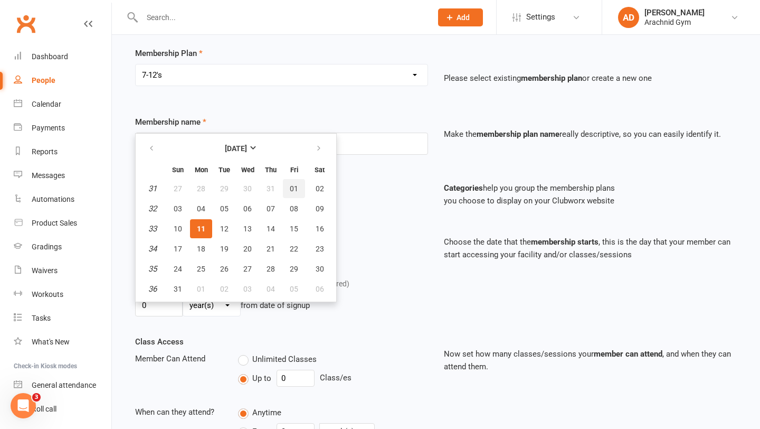
click at [285, 187] on button "01" at bounding box center [294, 188] width 22 height 19
type input "[DATE]"
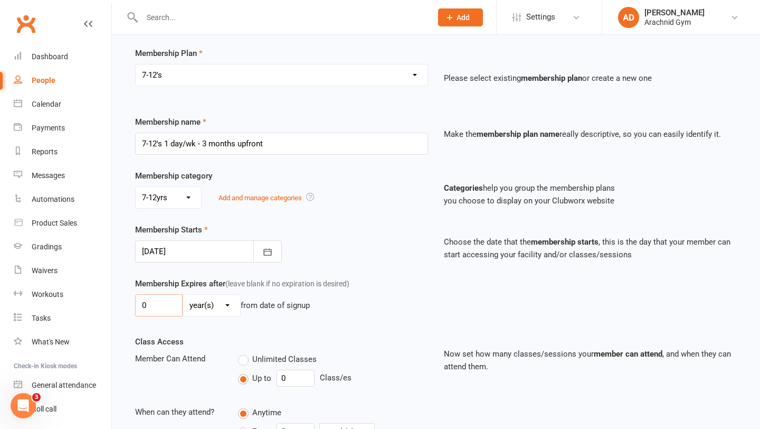
click at [163, 306] on input "0" at bounding box center [159, 305] width 48 height 22
type input "3"
click at [214, 306] on select "day(s) week(s) month(s) year(s)" at bounding box center [211, 305] width 57 height 21
select select "2"
click at [291, 376] on input "0" at bounding box center [296, 378] width 38 height 17
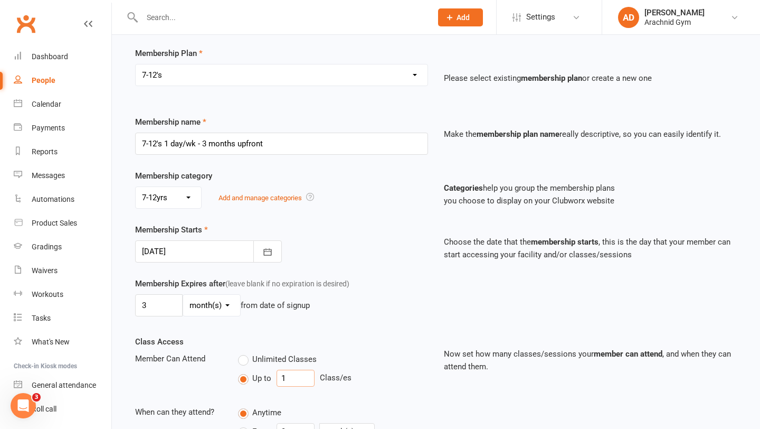
type input "1"
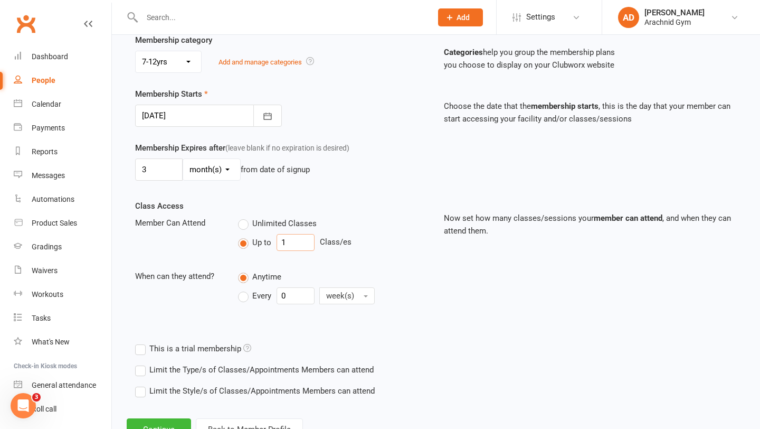
scroll to position [213, 0]
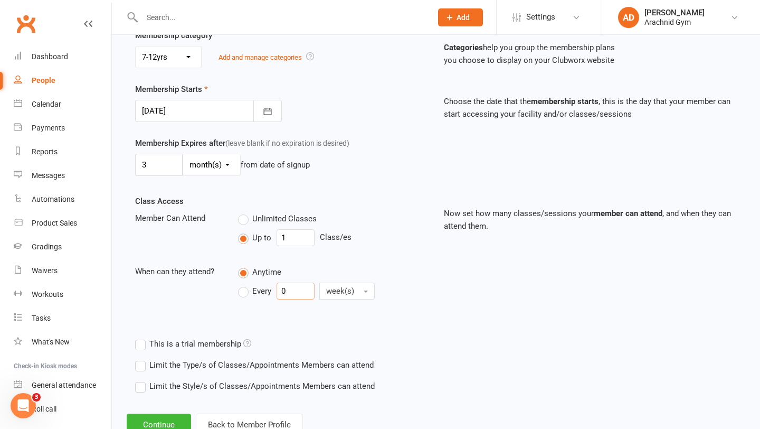
click at [292, 289] on input "0" at bounding box center [296, 290] width 38 height 17
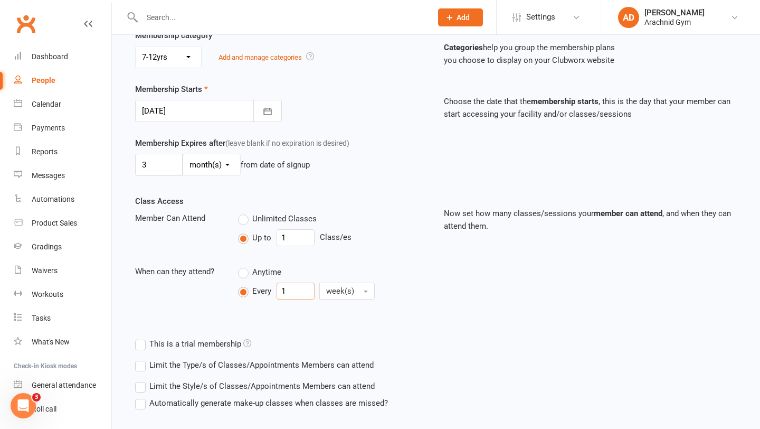
type input "1"
click at [233, 362] on label "Limit the Type/s of Classes/Appointments Members can attend" at bounding box center [254, 364] width 239 height 13
click at [142, 358] on input "Limit the Type/s of Classes/Appointments Members can attend" at bounding box center [138, 358] width 7 height 0
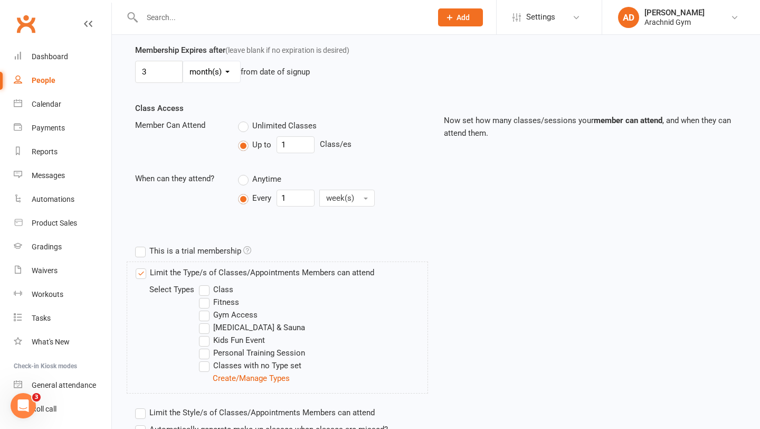
scroll to position [310, 0]
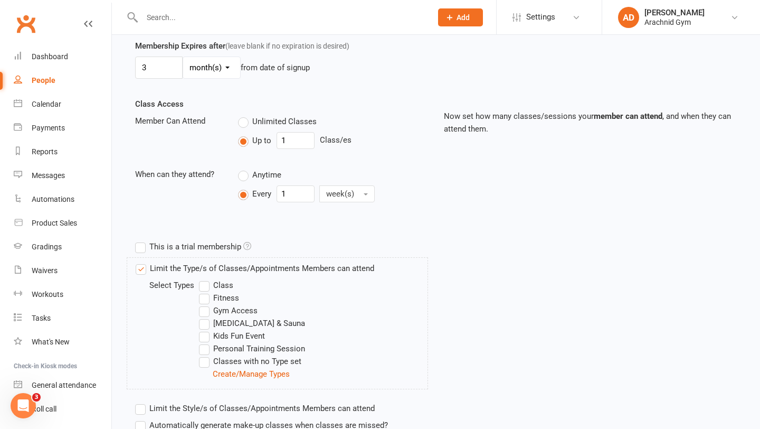
click at [212, 283] on label "Class" at bounding box center [216, 285] width 34 height 13
click at [206, 279] on input "Class" at bounding box center [202, 279] width 7 height 0
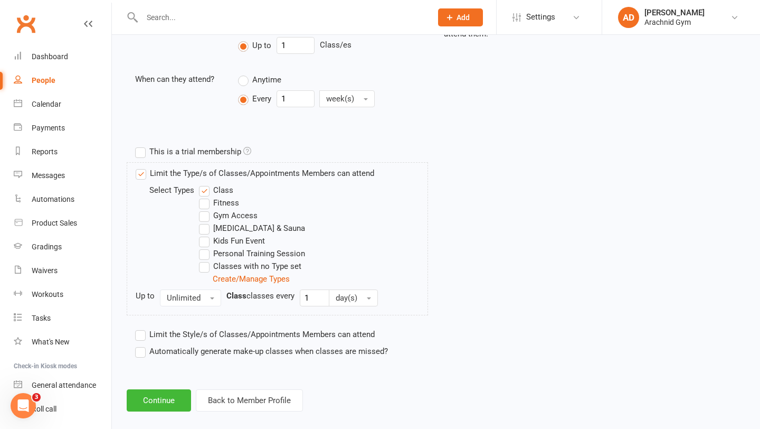
scroll to position [418, 0]
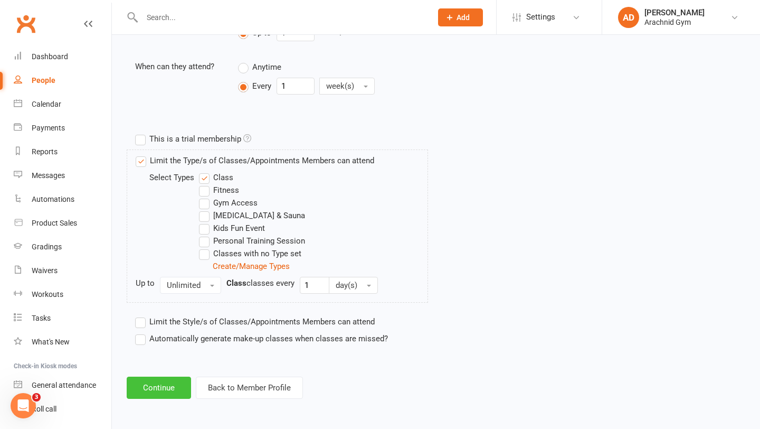
click at [168, 385] on button "Continue" at bounding box center [159, 387] width 64 height 22
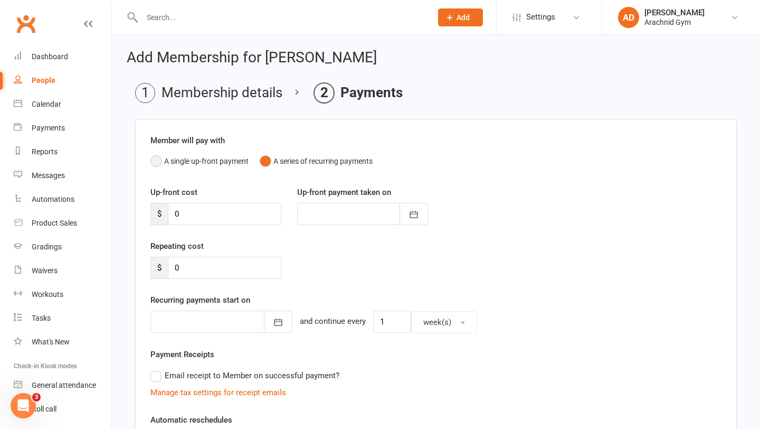
click at [183, 162] on button "A single up-front payment" at bounding box center [199, 161] width 98 height 20
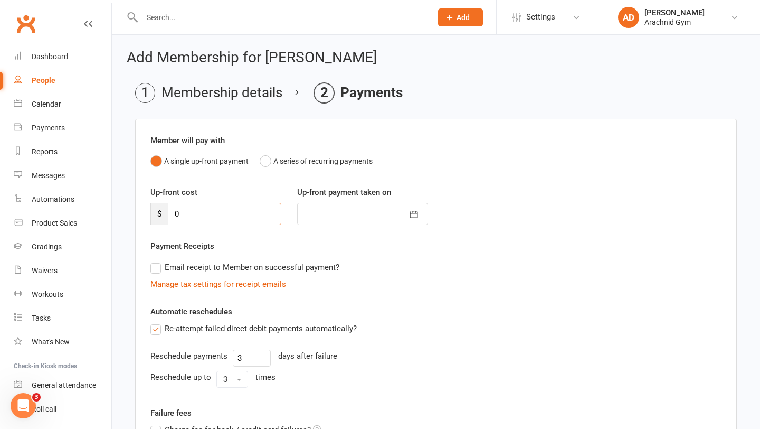
click at [188, 217] on input "0" at bounding box center [224, 214] width 113 height 22
type input "2"
type input "[DATE]"
type input "207"
click at [152, 331] on label "Re-attempt failed direct debit payments automatically?" at bounding box center [253, 328] width 206 height 13
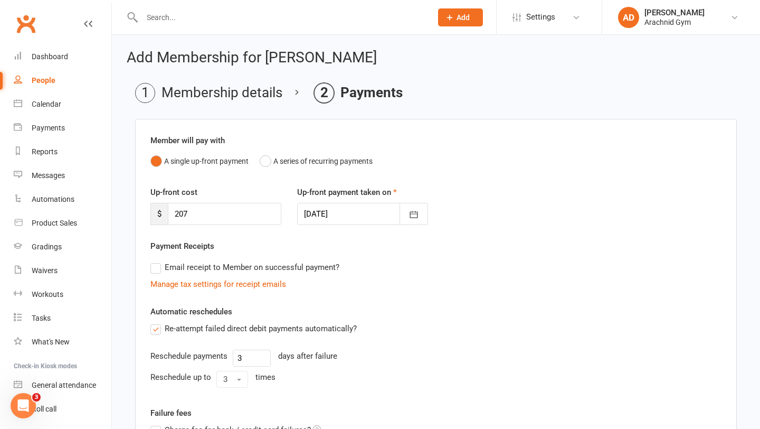
click at [152, 322] on input "Re-attempt failed direct debit payments automatically?" at bounding box center [153, 322] width 7 height 0
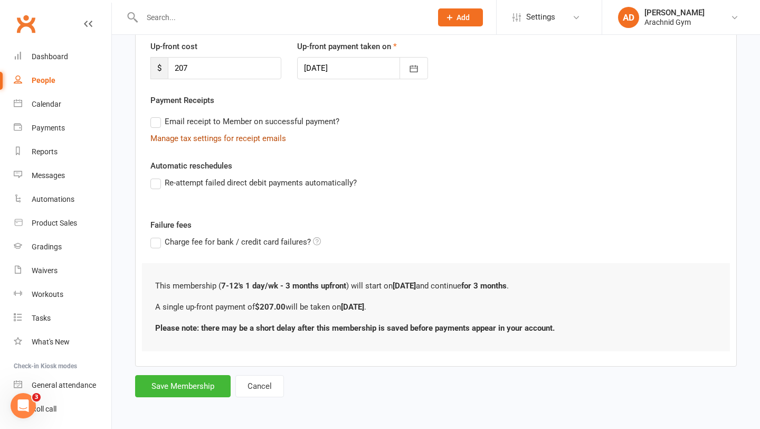
scroll to position [146, 0]
click at [197, 383] on button "Save Membership" at bounding box center [183, 385] width 96 height 22
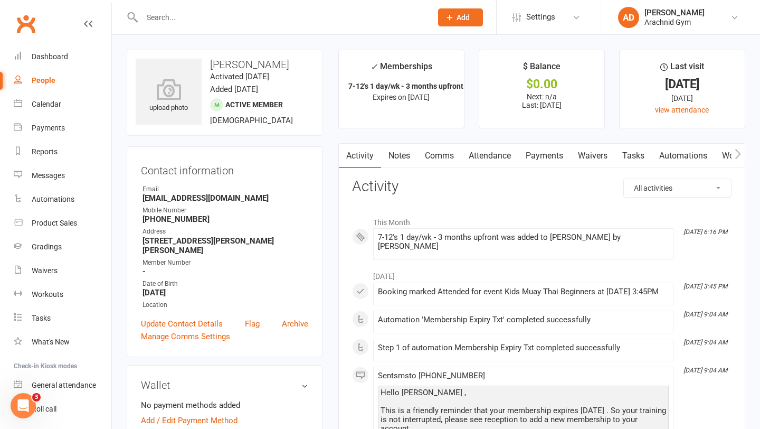
click at [545, 154] on link "Payments" at bounding box center [544, 156] width 52 height 24
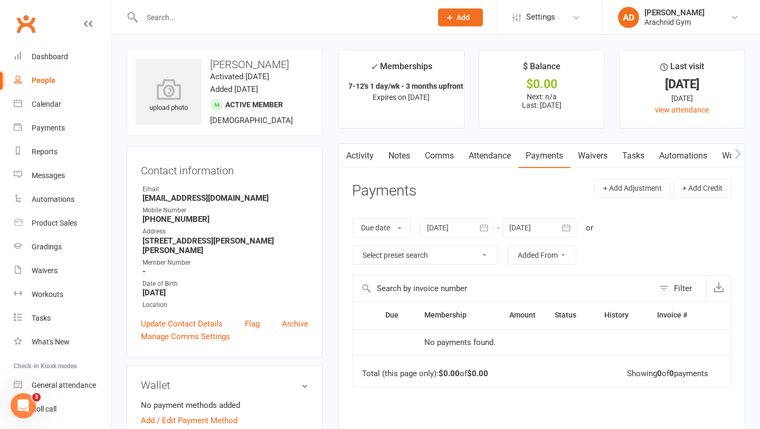
click at [362, 158] on link "Activity" at bounding box center [360, 156] width 42 height 24
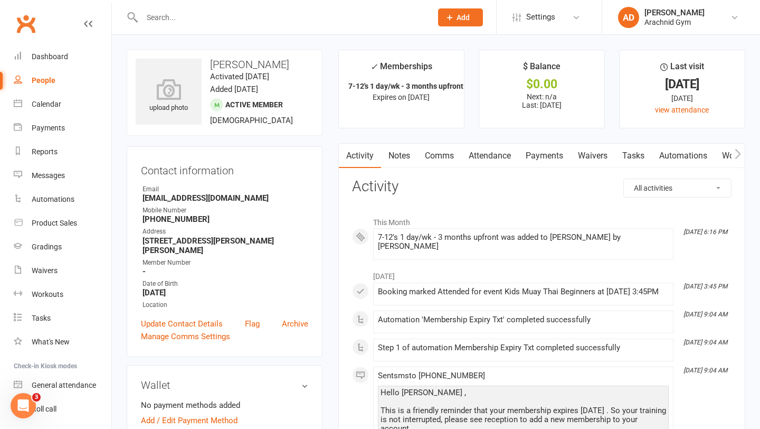
click at [538, 153] on link "Payments" at bounding box center [544, 156] width 52 height 24
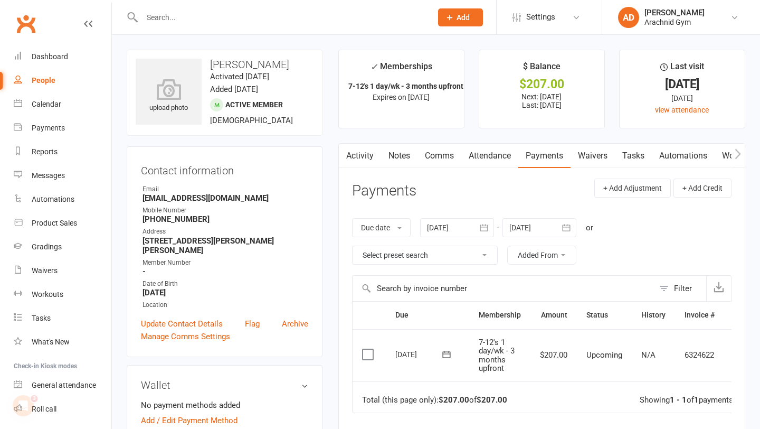
scroll to position [0, 26]
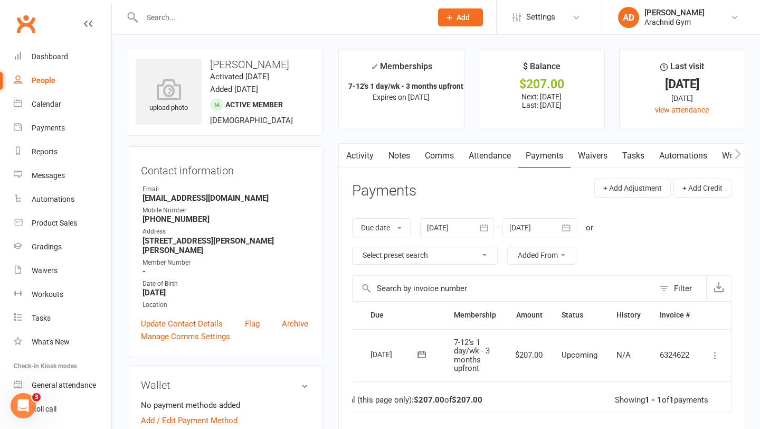
click at [715, 354] on icon at bounding box center [715, 355] width 11 height 11
click at [676, 381] on link "Mark as Paid (Cash)" at bounding box center [669, 375] width 105 height 21
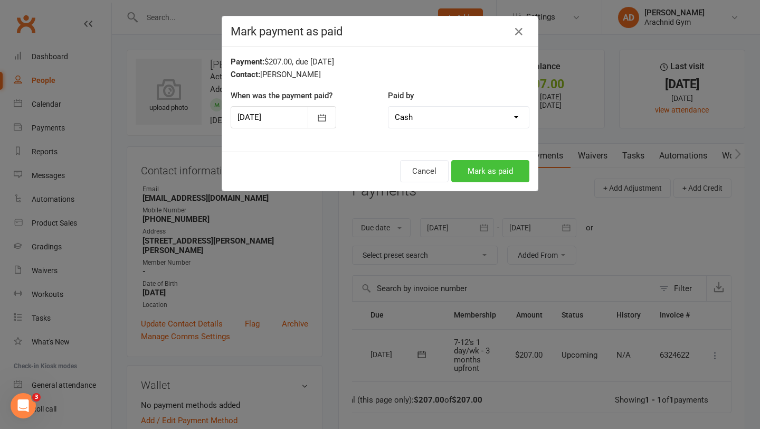
click at [494, 164] on button "Mark as paid" at bounding box center [490, 171] width 78 height 22
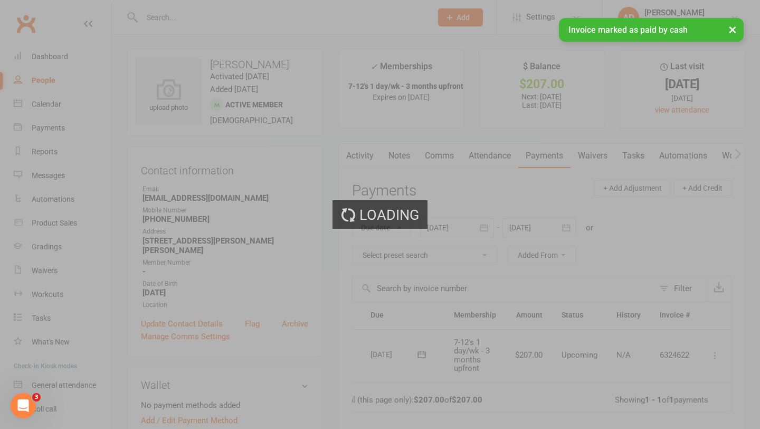
scroll to position [0, 5]
